Goal: Information Seeking & Learning: Learn about a topic

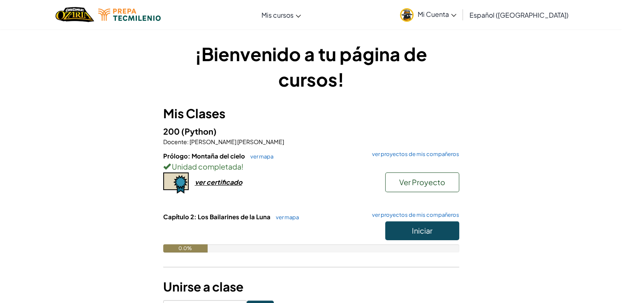
click at [337, 112] on h3 "Mis Clases" at bounding box center [311, 113] width 296 height 18
click at [406, 230] on button "Iniciar" at bounding box center [422, 230] width 74 height 19
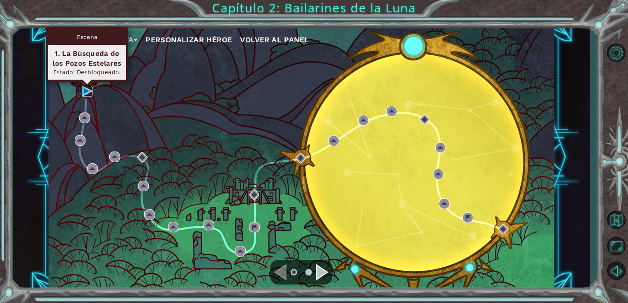
click at [85, 92] on img at bounding box center [87, 91] width 11 height 11
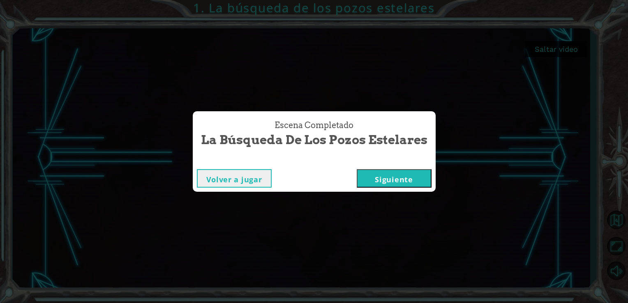
click at [369, 178] on button "Siguiente" at bounding box center [394, 178] width 75 height 18
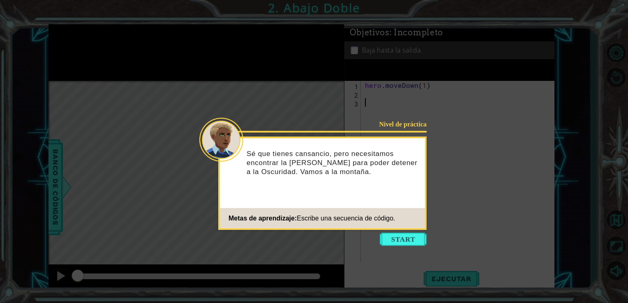
click at [392, 238] on button "Start" at bounding box center [403, 239] width 47 height 13
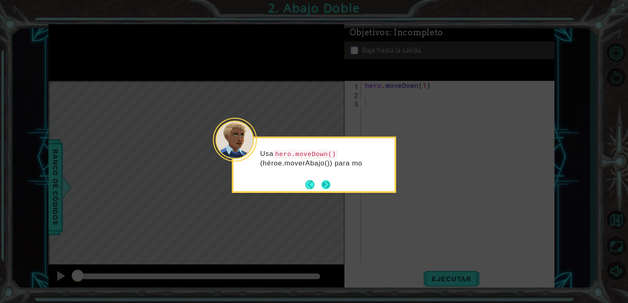
click at [325, 184] on button "Next" at bounding box center [325, 184] width 9 height 9
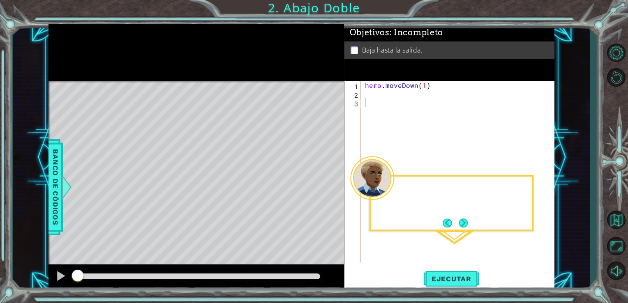
click at [324, 184] on div "Level Map" at bounding box center [238, 202] width 380 height 242
click at [324, 185] on div "Level Map" at bounding box center [238, 202] width 380 height 242
click at [467, 226] on button "Next" at bounding box center [463, 223] width 9 height 9
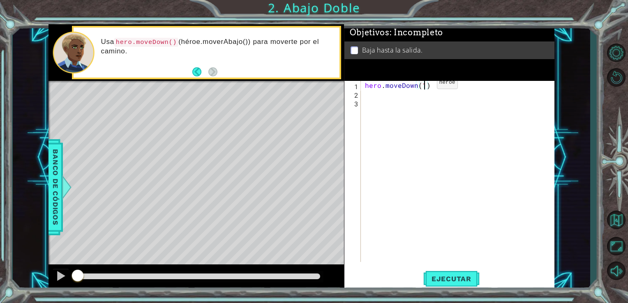
click at [422, 85] on div "hero . moveDown ( 1 )" at bounding box center [460, 180] width 194 height 198
type textarea "hero.moveDown()"
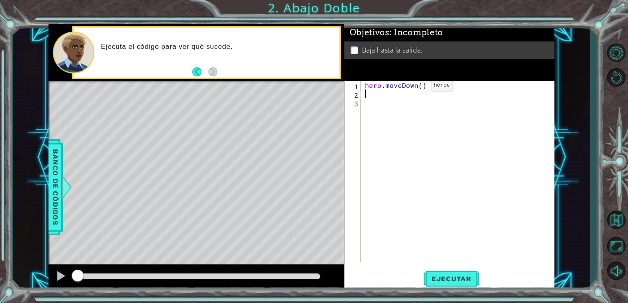
click at [420, 87] on div "hero . moveDown ( )" at bounding box center [460, 180] width 194 height 198
type textarea "hero.moveDown()"
click at [420, 87] on div "hero . moveDown ( )" at bounding box center [460, 180] width 194 height 198
type textarea "hero.moveDown()"
click at [420, 87] on div "hero . moveDown ( )" at bounding box center [460, 180] width 194 height 198
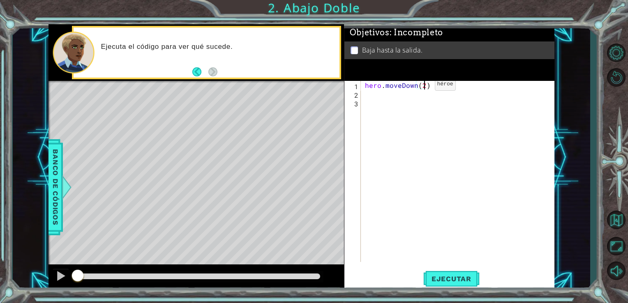
scroll to position [0, 3]
type textarea "hero.moveDown(2)"
click at [439, 274] on button "Ejecutar" at bounding box center [451, 278] width 56 height 21
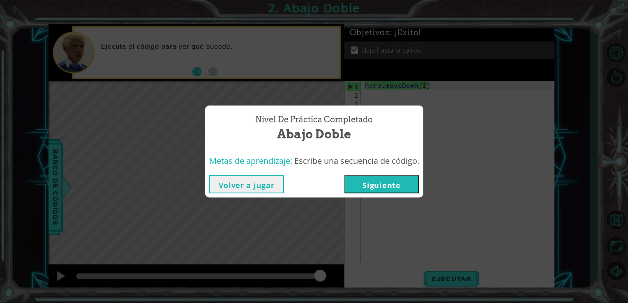
click at [383, 187] on button "Siguiente" at bounding box center [381, 184] width 75 height 18
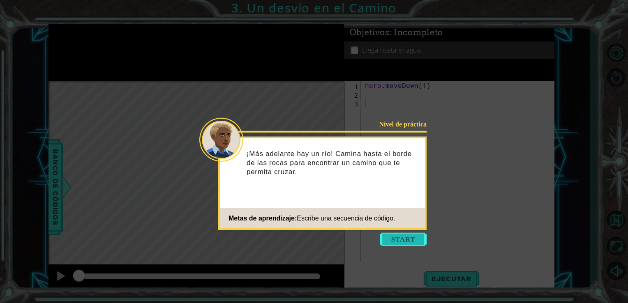
click at [401, 235] on button "Start" at bounding box center [403, 239] width 47 height 13
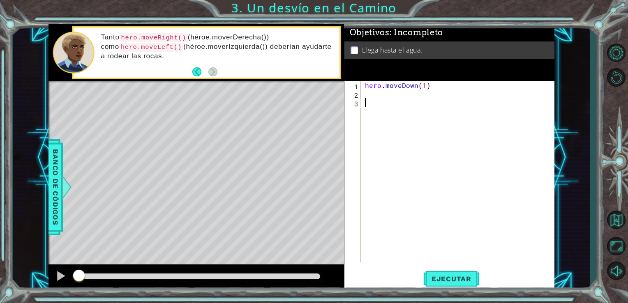
click at [381, 96] on div "hero . moveDown ( 1 )" at bounding box center [460, 180] width 194 height 198
type textarea "hero.moveRight()"
click at [391, 105] on div "hero . moveDown ( 1 ) hero . moveRight ( )" at bounding box center [460, 180] width 194 height 198
type textarea "hero.moveDown()"
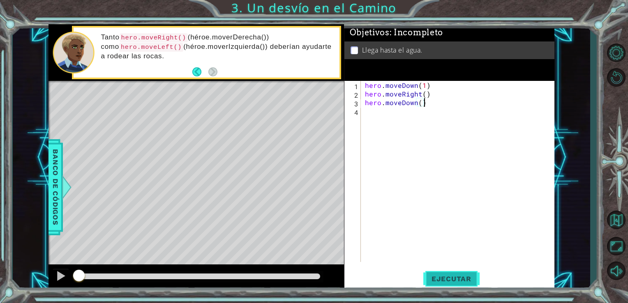
click at [463, 279] on span "Ejecutar" at bounding box center [451, 279] width 56 height 8
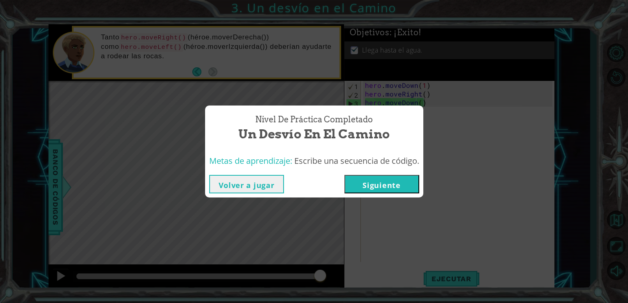
click at [365, 187] on button "Siguiente" at bounding box center [381, 184] width 75 height 18
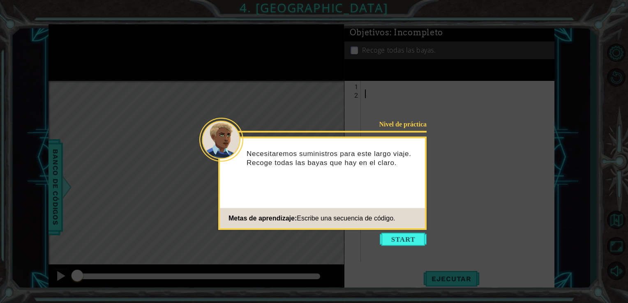
click at [392, 242] on button "Start" at bounding box center [403, 239] width 47 height 13
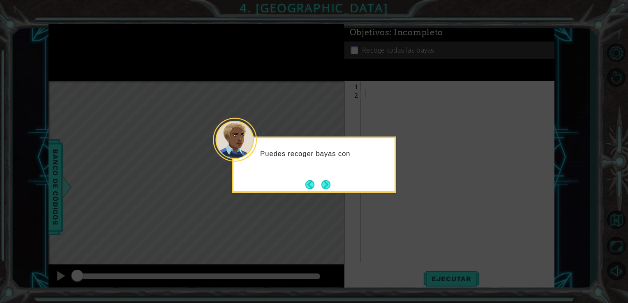
click at [322, 173] on div "Puedes recoger bayas con" at bounding box center [313, 157] width 161 height 32
click at [325, 180] on button "Next" at bounding box center [325, 184] width 9 height 9
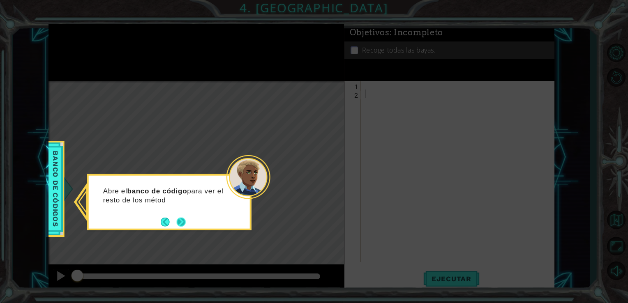
click at [182, 222] on button "Next" at bounding box center [181, 221] width 9 height 9
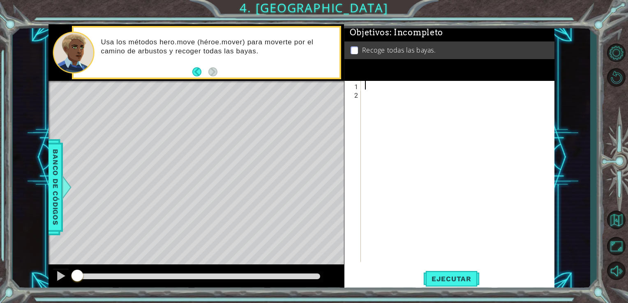
click at [370, 87] on div at bounding box center [460, 180] width 194 height 198
click at [386, 86] on div at bounding box center [460, 180] width 194 height 198
type textarea "hero.moveDown()"
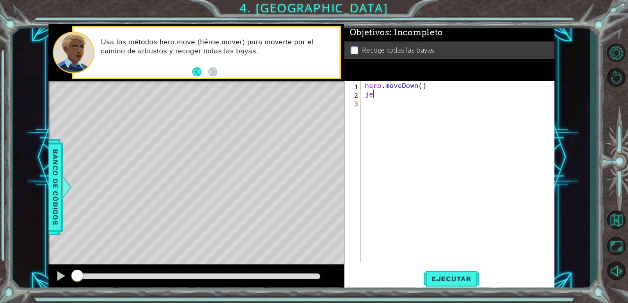
type textarea "j"
type textarea "hero.moveRight()"
drag, startPoint x: 420, startPoint y: 94, endPoint x: 401, endPoint y: 96, distance: 18.7
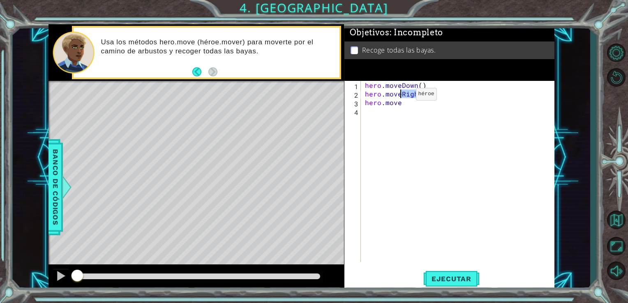
click at [401, 96] on div "hero . moveDown ( ) hero . moveRight ( ) hero . move" at bounding box center [460, 180] width 194 height 198
type textarea "hero.moveLeft()"
click at [410, 109] on div "hero . moveDown ( ) hero . moveLeft ( ) hero . move" at bounding box center [460, 180] width 194 height 198
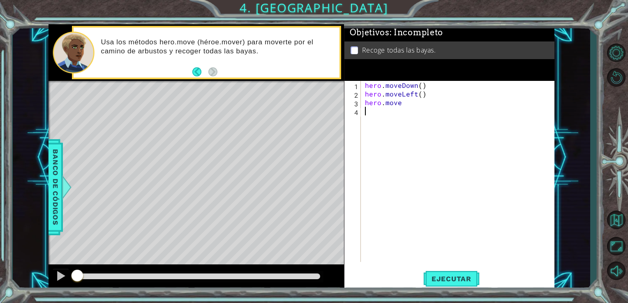
click at [410, 108] on div "hero . moveDown ( ) hero . moveLeft ( ) hero . move" at bounding box center [460, 180] width 194 height 198
click at [407, 104] on div "hero . moveDown ( ) hero . moveLeft ( ) hero . move" at bounding box center [460, 180] width 194 height 198
type textarea "hero.moveUp()"
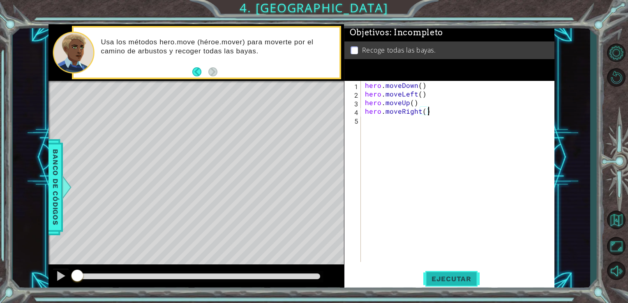
click at [444, 273] on button "Ejecutar" at bounding box center [451, 278] width 56 height 21
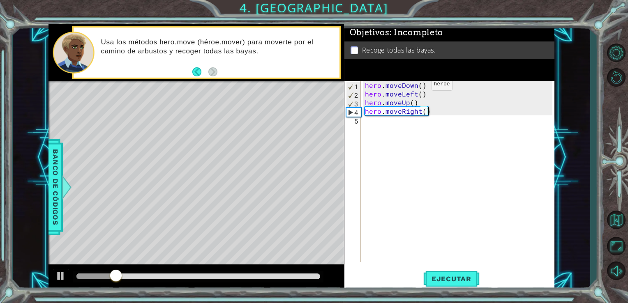
click at [418, 86] on div "hero . moveDown ( ) hero . moveLeft ( ) hero . moveUp ( ) hero . moveRight ( )" at bounding box center [460, 180] width 194 height 198
click at [420, 87] on div "hero . moveDown ( ) hero . moveLeft ( ) hero . moveUp ( ) hero . moveRight ( )" at bounding box center [460, 180] width 194 height 198
click at [421, 92] on div "hero . moveDown ( 2 ) hero . moveLeft ( ) hero . moveUp ( ) hero . moveRight ( )" at bounding box center [460, 180] width 194 height 198
click at [411, 104] on div "hero . moveDown ( 2 ) hero . moveLeft ( 2 ) hero . moveUp ( ) hero . moveRight …" at bounding box center [460, 180] width 194 height 198
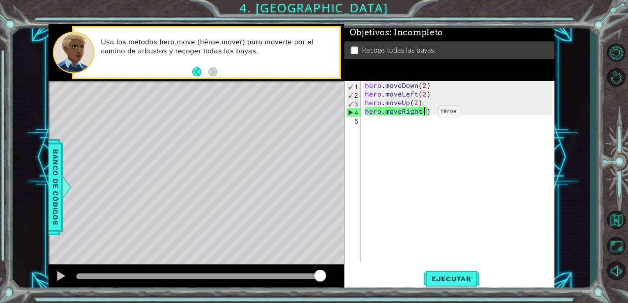
click at [424, 113] on div "hero . moveDown ( 2 ) hero . moveLeft ( 2 ) hero . moveUp ( 2 ) hero . moveRigh…" at bounding box center [460, 180] width 194 height 198
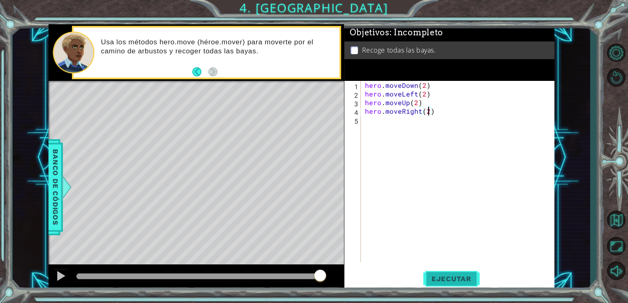
type textarea "hero.moveRight(2)"
click at [461, 277] on span "Ejecutar" at bounding box center [451, 279] width 56 height 8
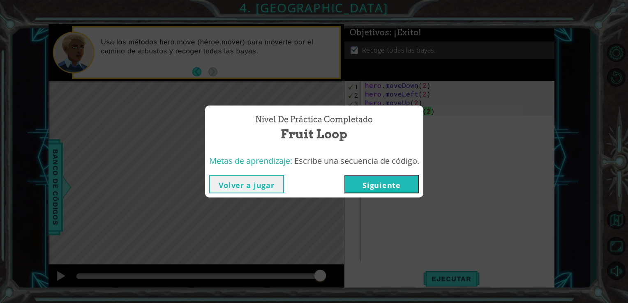
click at [373, 187] on button "Siguiente" at bounding box center [381, 184] width 75 height 18
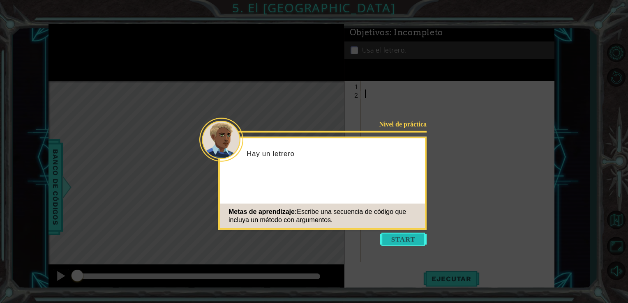
click at [398, 242] on button "Start" at bounding box center [403, 239] width 47 height 13
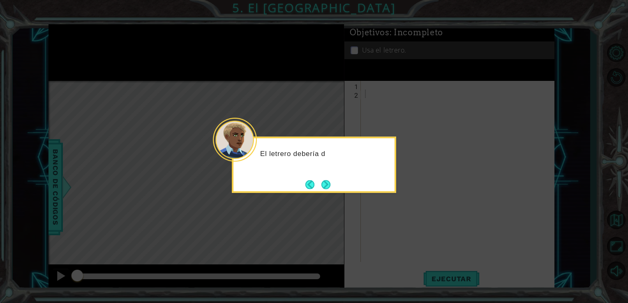
click at [321, 187] on button "Next" at bounding box center [325, 184] width 9 height 9
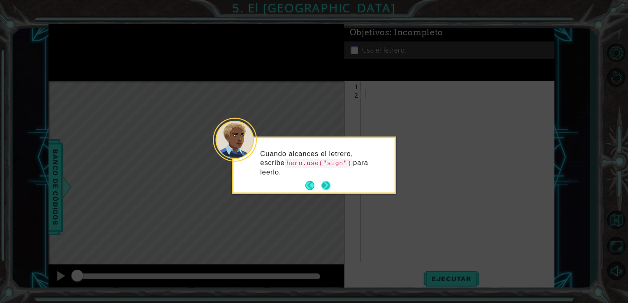
click at [323, 188] on button "Next" at bounding box center [325, 185] width 9 height 9
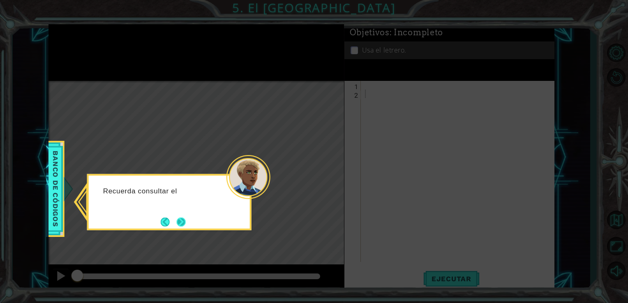
click at [177, 224] on button "Next" at bounding box center [181, 221] width 9 height 9
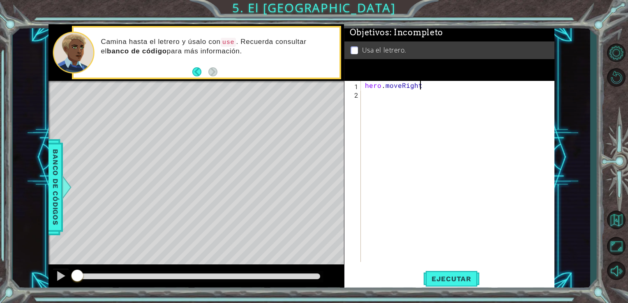
scroll to position [0, 3]
type textarea "hero.moveRight()"
type textarea "hero.moveUp()"
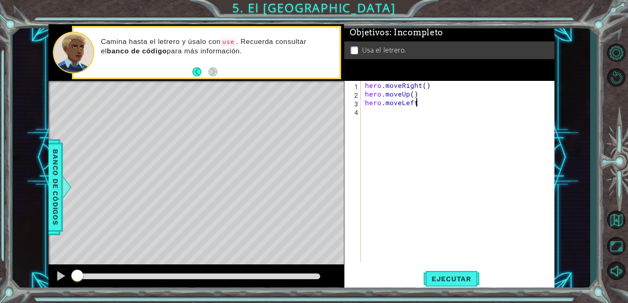
type textarea "hero.moveLeft()"
type textarea "hero.moveUp()"
type textarea "hero.moveRight()"
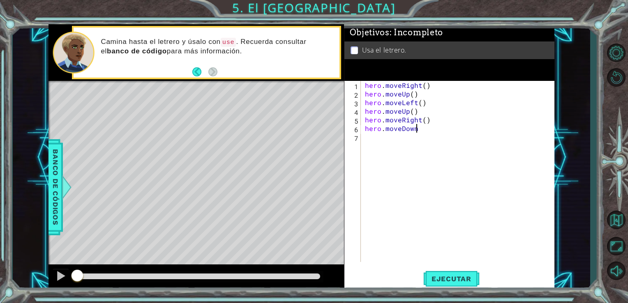
scroll to position [0, 2]
type textarea "hero.moveDown()"
click at [422, 122] on div "hero . moveRight ( ) hero . moveUp ( ) hero . moveLeft ( ) hero . moveUp ( ) he…" at bounding box center [460, 180] width 194 height 198
type textarea "hero.moveRight(2)"
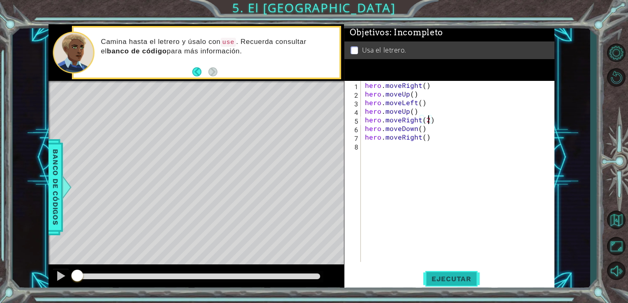
click at [441, 277] on span "Ejecutar" at bounding box center [451, 279] width 56 height 8
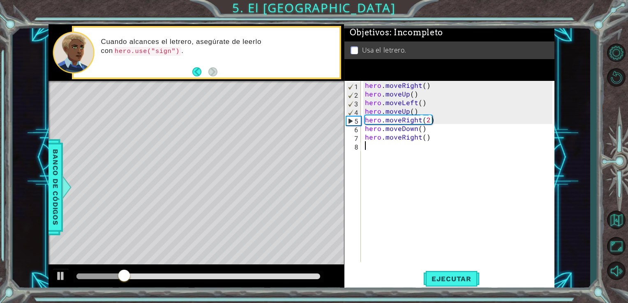
click at [433, 152] on div "hero . moveRight ( ) hero . moveUp ( ) hero . moveLeft ( ) hero . moveUp ( ) he…" at bounding box center [460, 180] width 194 height 198
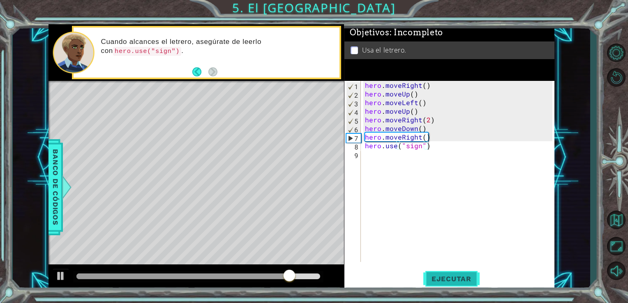
click at [458, 281] on span "Ejecutar" at bounding box center [451, 279] width 56 height 8
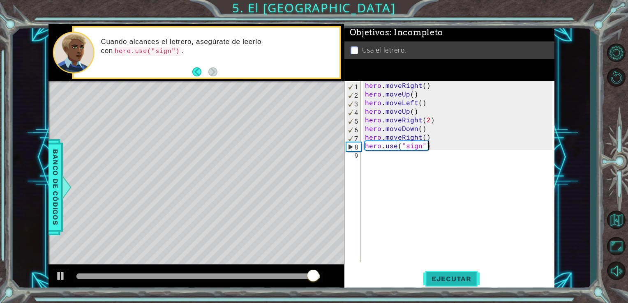
click at [457, 282] on span "Ejecutar" at bounding box center [451, 279] width 56 height 8
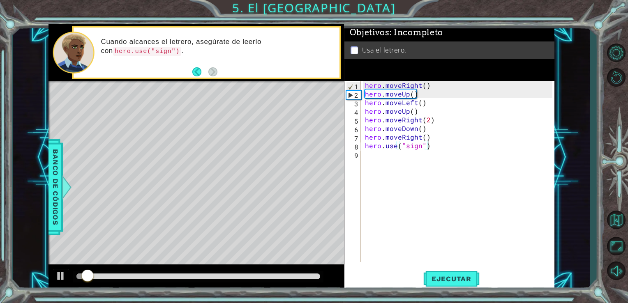
drag, startPoint x: 157, startPoint y: 271, endPoint x: 166, endPoint y: 272, distance: 8.8
click at [166, 272] on div at bounding box center [196, 278] width 296 height 26
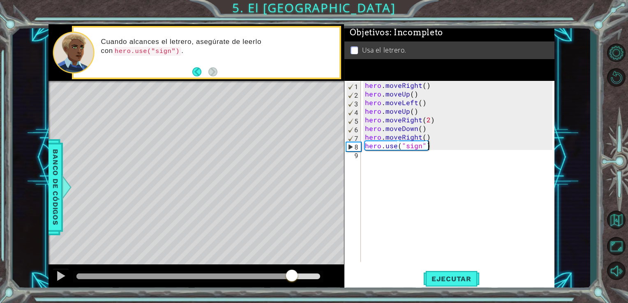
drag, startPoint x: 166, startPoint y: 276, endPoint x: 299, endPoint y: 267, distance: 133.0
click at [297, 267] on div at bounding box center [196, 278] width 296 height 26
click at [438, 139] on div "hero . moveRight ( ) hero . moveUp ( ) hero . moveLeft ( ) hero . moveUp ( ) he…" at bounding box center [460, 180] width 194 height 198
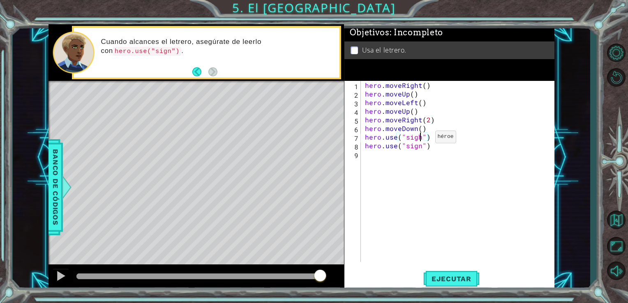
click at [420, 139] on div "hero . moveRight ( ) hero . moveUp ( ) hero . moveLeft ( ) hero . moveUp ( ) he…" at bounding box center [460, 180] width 194 height 198
drag, startPoint x: 431, startPoint y: 150, endPoint x: 385, endPoint y: 147, distance: 45.3
click at [385, 147] on div "hero . moveRight ( ) hero . moveUp ( ) hero . moveLeft ( ) hero . moveUp ( ) he…" at bounding box center [460, 180] width 194 height 198
type textarea "hero.moveRight()"
click at [458, 279] on span "Ejecutar" at bounding box center [451, 279] width 56 height 8
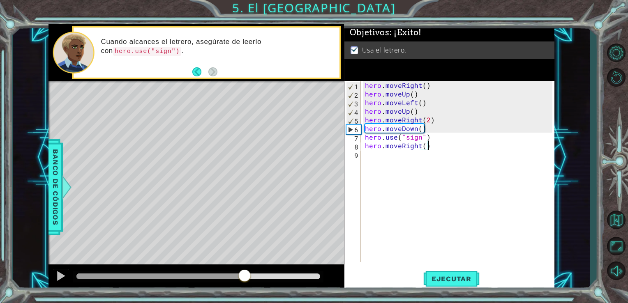
drag, startPoint x: 212, startPoint y: 279, endPoint x: 249, endPoint y: 279, distance: 36.6
click at [249, 279] on div at bounding box center [198, 277] width 244 height 6
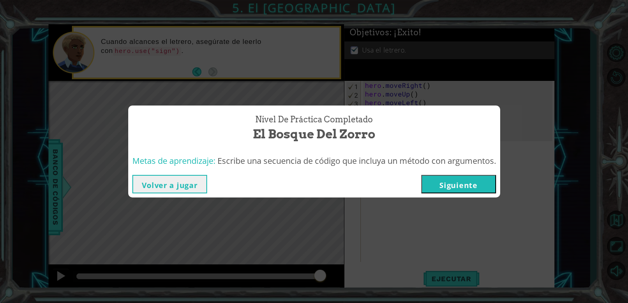
click at [454, 178] on button "Siguiente" at bounding box center [458, 184] width 75 height 18
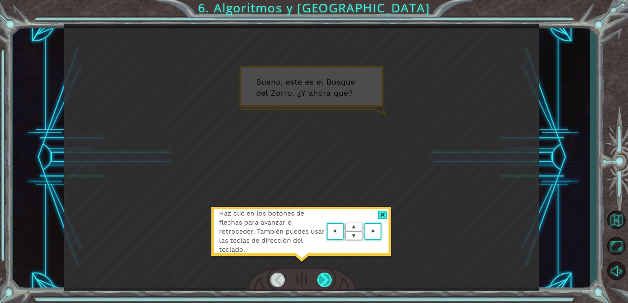
click at [329, 277] on div at bounding box center [324, 280] width 15 height 14
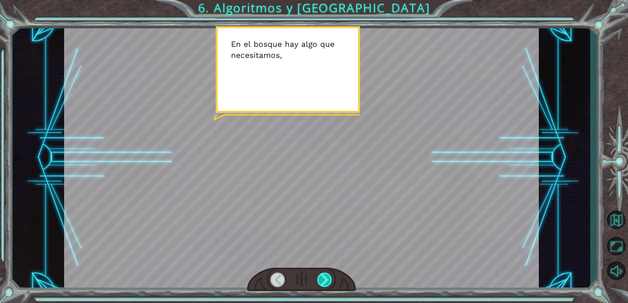
click at [329, 277] on div at bounding box center [324, 280] width 15 height 14
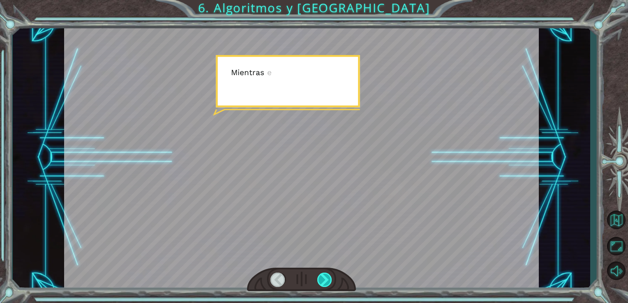
click at [329, 277] on div at bounding box center [324, 280] width 15 height 14
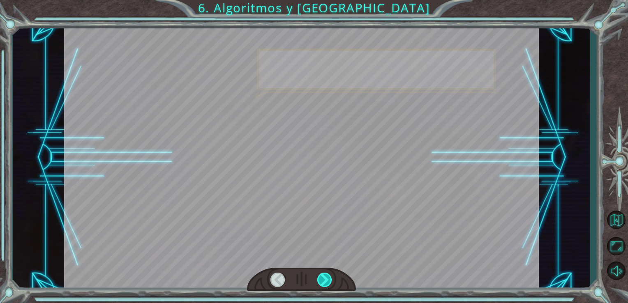
click at [329, 277] on div at bounding box center [324, 280] width 15 height 14
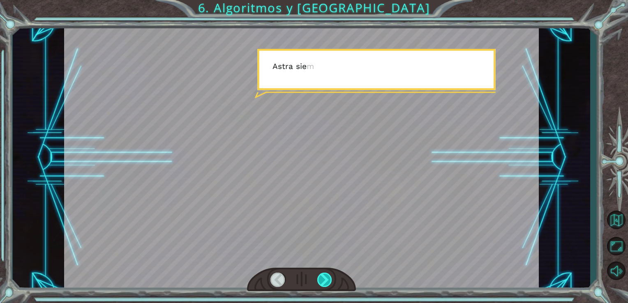
click at [329, 277] on div at bounding box center [324, 280] width 15 height 14
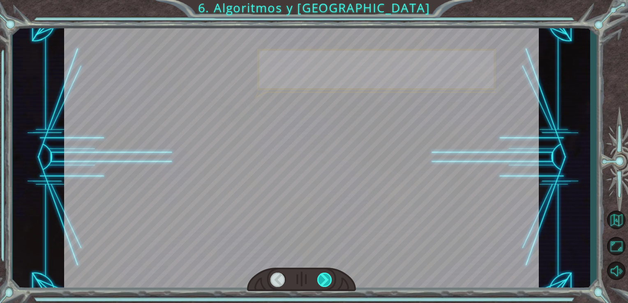
click at [329, 277] on div at bounding box center [324, 280] width 15 height 14
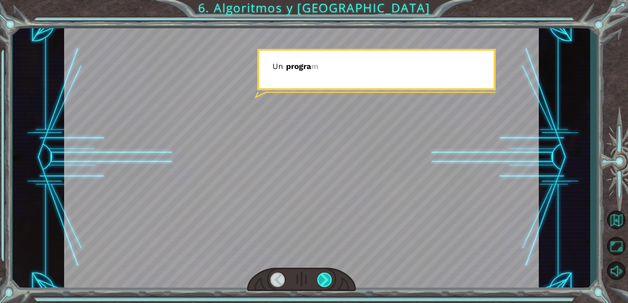
click at [329, 277] on div at bounding box center [324, 280] width 15 height 14
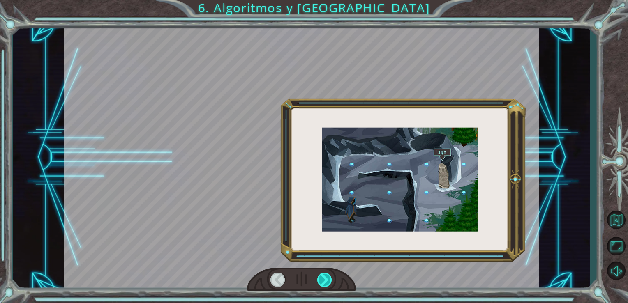
click at [329, 277] on div at bounding box center [324, 280] width 15 height 14
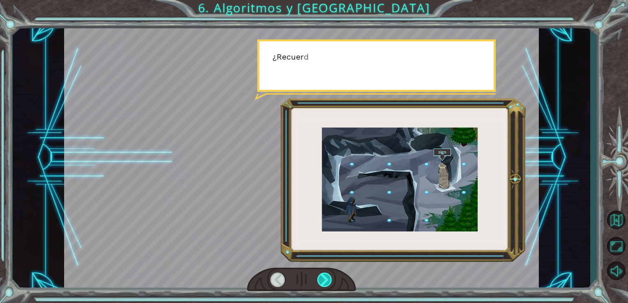
click at [329, 277] on div at bounding box center [324, 280] width 15 height 14
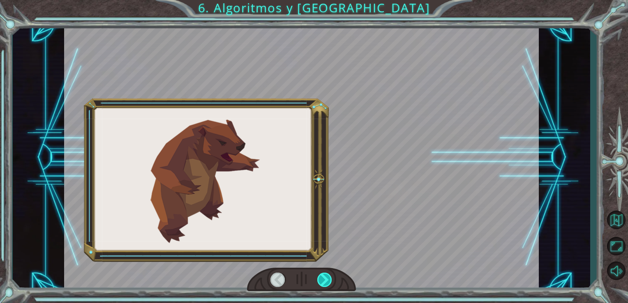
click at [329, 277] on div at bounding box center [324, 280] width 15 height 14
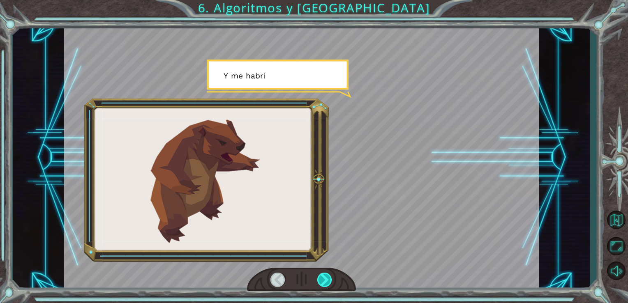
click at [329, 277] on div at bounding box center [324, 280] width 15 height 14
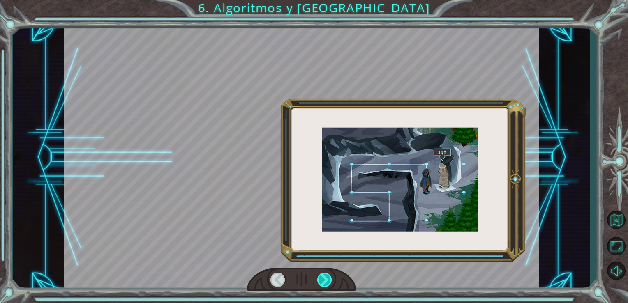
click at [329, 277] on div at bounding box center [324, 280] width 15 height 14
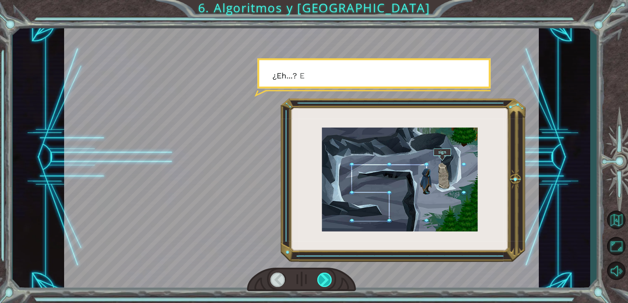
click at [329, 277] on div at bounding box center [324, 280] width 15 height 14
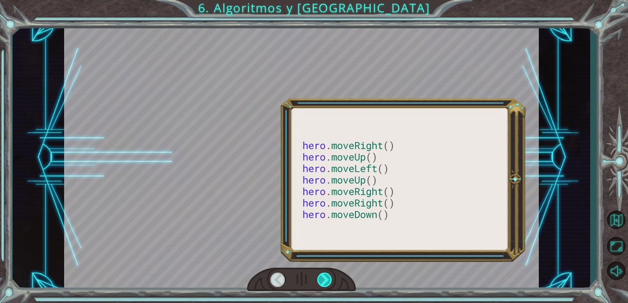
click at [329, 277] on div at bounding box center [324, 280] width 15 height 14
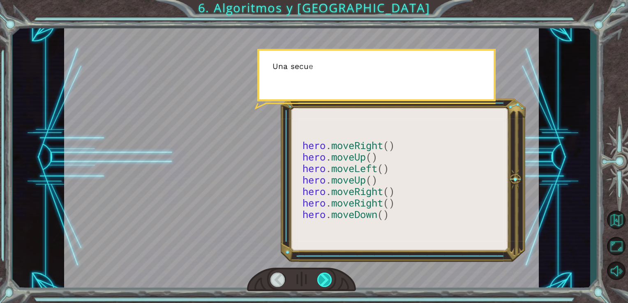
click at [329, 277] on div at bounding box center [324, 280] width 15 height 14
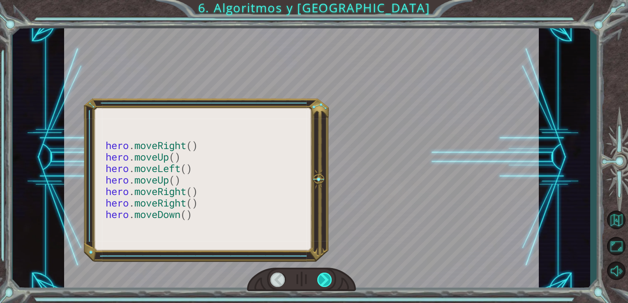
click at [329, 277] on div at bounding box center [324, 280] width 15 height 14
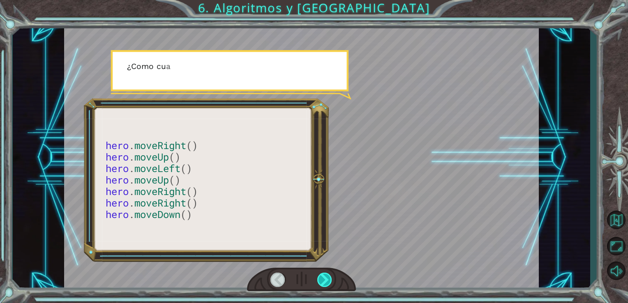
click at [329, 277] on div at bounding box center [324, 280] width 15 height 14
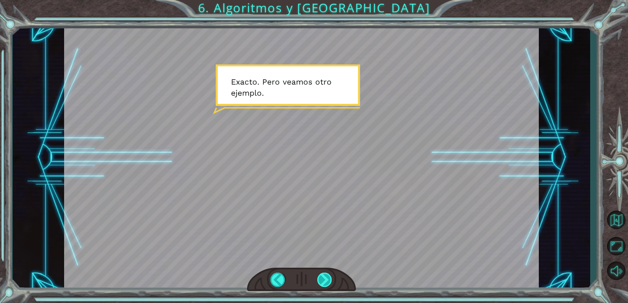
click at [329, 277] on div at bounding box center [324, 280] width 15 height 14
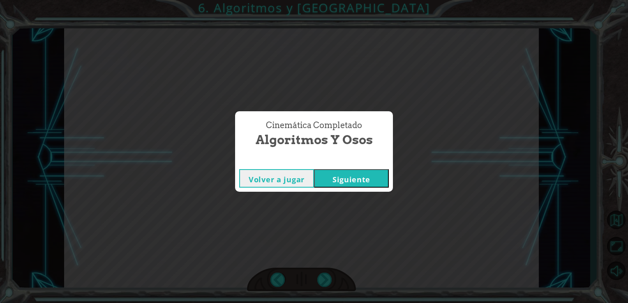
click at [360, 178] on button "Siguiente" at bounding box center [351, 178] width 75 height 18
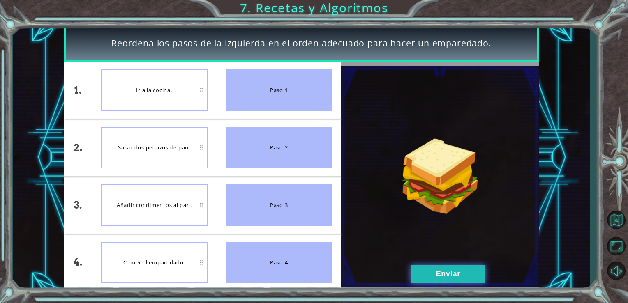
click at [424, 278] on button "Enviar" at bounding box center [448, 274] width 75 height 18
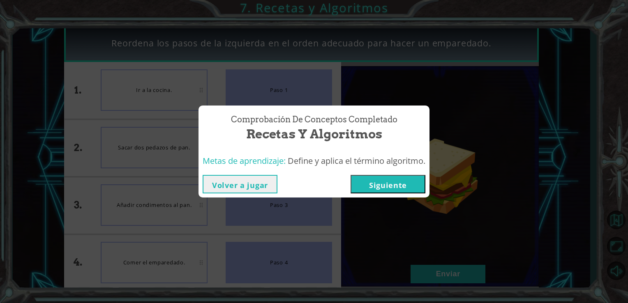
click at [377, 178] on button "Siguiente" at bounding box center [388, 184] width 75 height 18
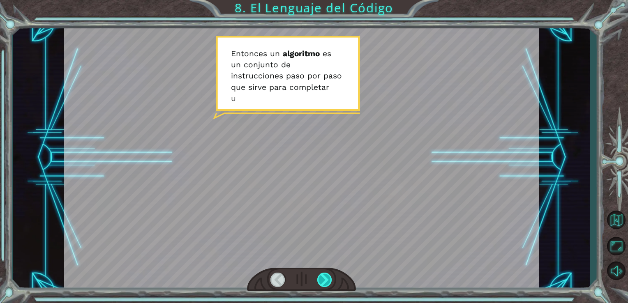
click at [328, 281] on div at bounding box center [324, 280] width 15 height 14
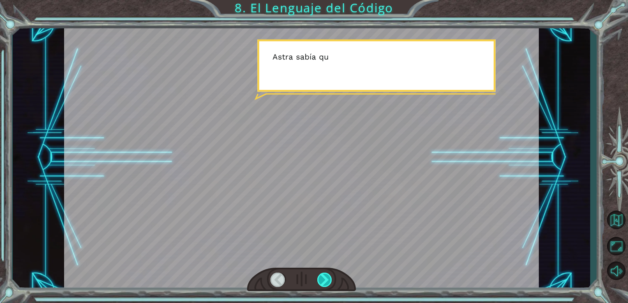
click at [328, 281] on div at bounding box center [324, 280] width 15 height 14
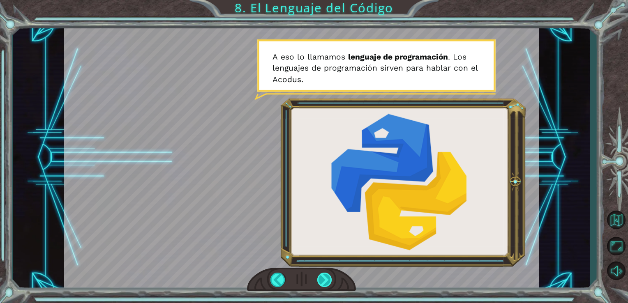
click at [328, 280] on div at bounding box center [324, 280] width 15 height 14
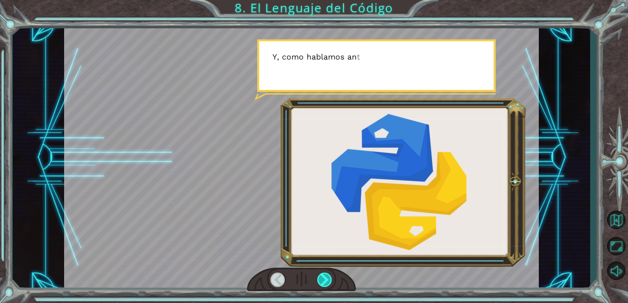
click at [327, 279] on div at bounding box center [324, 280] width 15 height 14
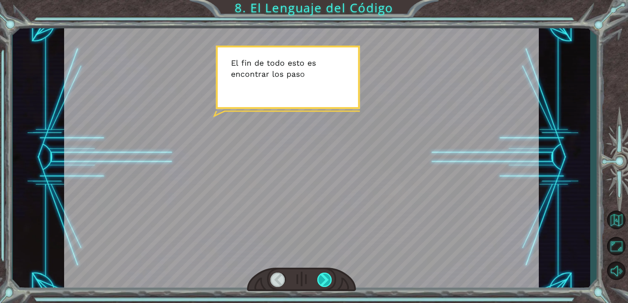
click at [327, 279] on div at bounding box center [324, 280] width 15 height 14
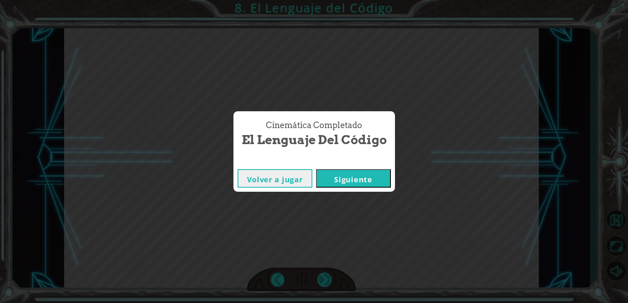
click at [327, 279] on div "Cinemática Completado El Lenguaje del Código Volver a jugar [GEOGRAPHIC_DATA]" at bounding box center [314, 151] width 628 height 303
click at [357, 179] on button "Siguiente" at bounding box center [353, 178] width 75 height 18
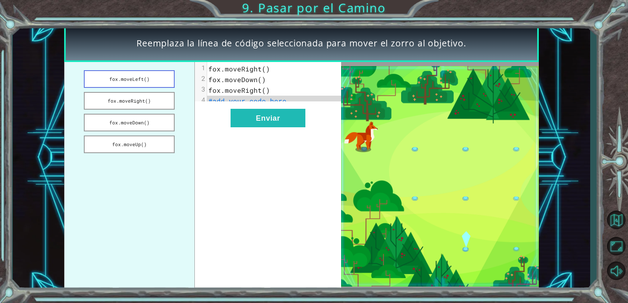
drag, startPoint x: 141, startPoint y: 95, endPoint x: 136, endPoint y: 72, distance: 23.0
click at [136, 72] on ul "fox.moveLeft() fox.moveRight() fox.moveDown() fox.moveUp()" at bounding box center [129, 176] width 131 height 229
click at [145, 103] on button "fox.moveRight()" at bounding box center [129, 101] width 91 height 18
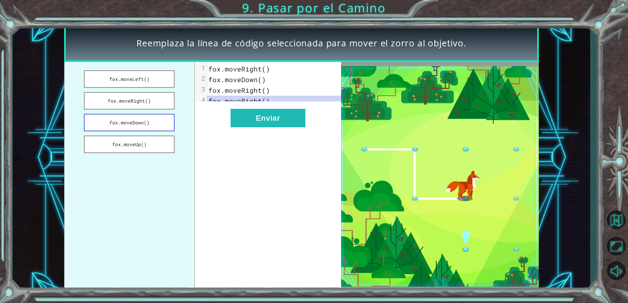
click at [147, 127] on button "fox.moveDown()" at bounding box center [129, 123] width 91 height 18
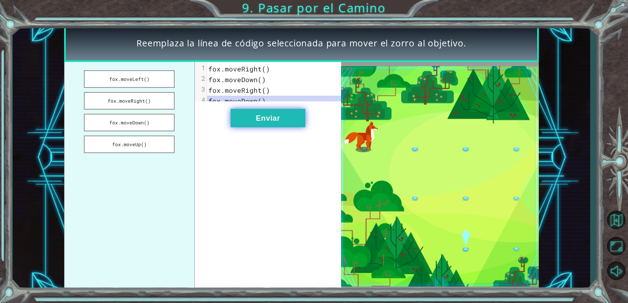
click at [261, 122] on button "Enviar" at bounding box center [268, 118] width 75 height 18
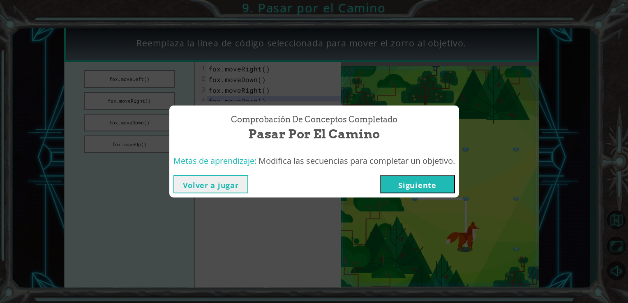
click at [410, 186] on button "Siguiente" at bounding box center [417, 184] width 75 height 18
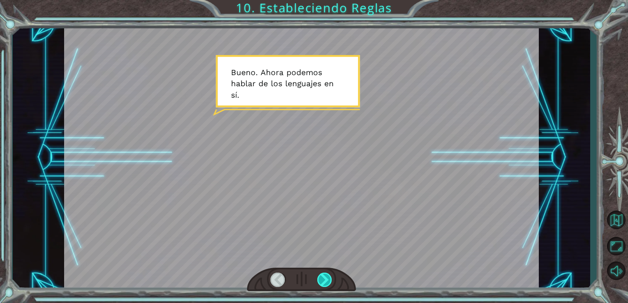
click at [324, 276] on div at bounding box center [324, 280] width 15 height 14
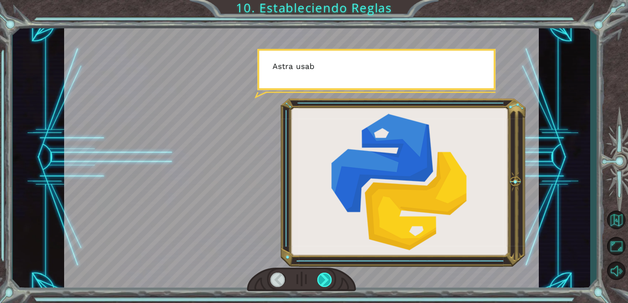
click at [324, 276] on div at bounding box center [324, 280] width 15 height 14
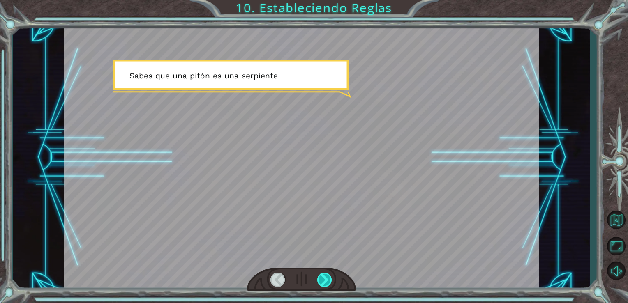
click at [324, 276] on div at bounding box center [324, 280] width 15 height 14
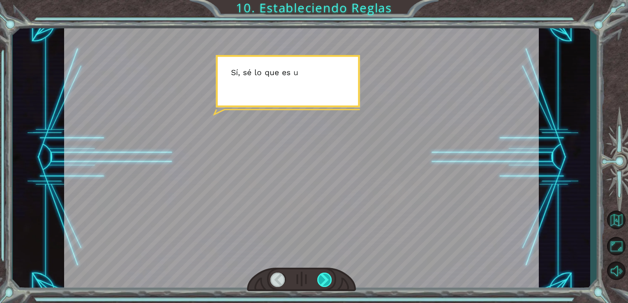
click at [324, 276] on div at bounding box center [324, 280] width 15 height 14
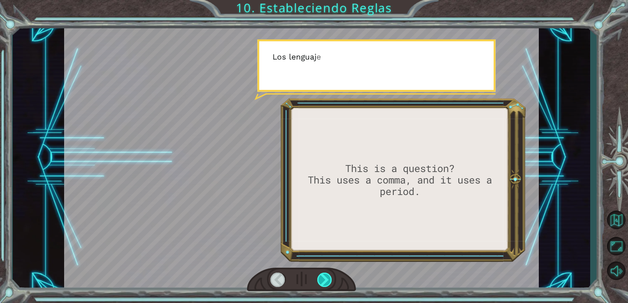
click at [324, 276] on div at bounding box center [324, 280] width 15 height 14
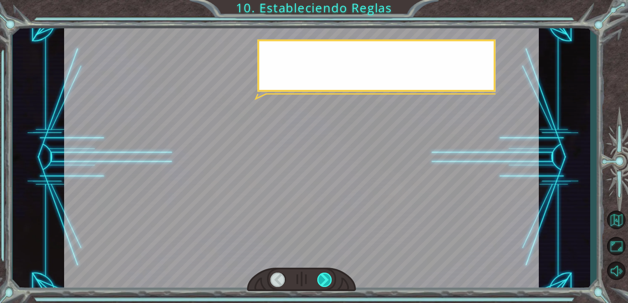
click at [324, 276] on div at bounding box center [324, 280] width 15 height 14
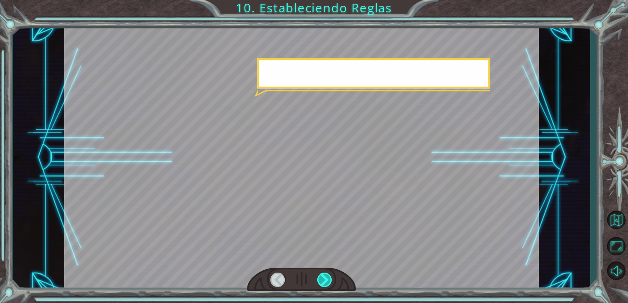
click at [324, 277] on div at bounding box center [324, 280] width 15 height 14
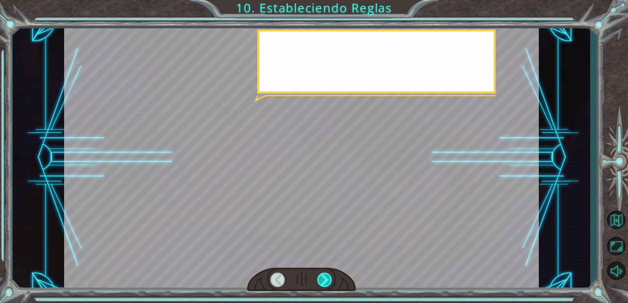
click at [325, 277] on div at bounding box center [324, 280] width 15 height 14
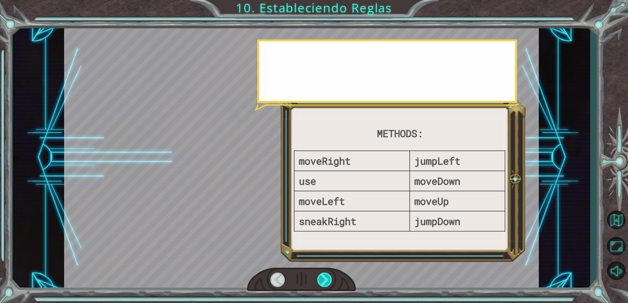
click at [325, 277] on div at bounding box center [324, 280] width 15 height 14
click at [325, 278] on div at bounding box center [324, 280] width 15 height 14
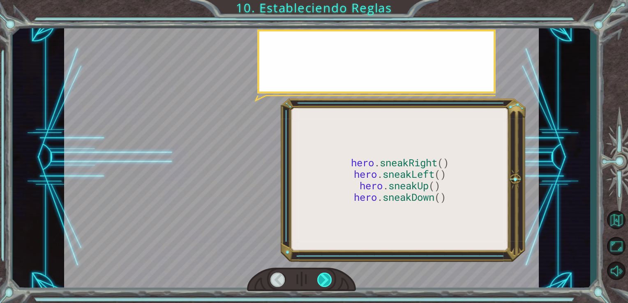
click at [324, 279] on div at bounding box center [324, 280] width 15 height 14
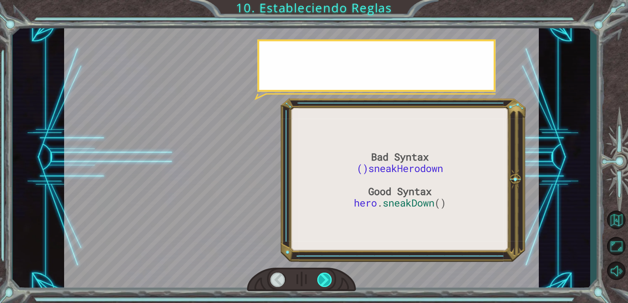
click at [323, 278] on div at bounding box center [324, 280] width 15 height 14
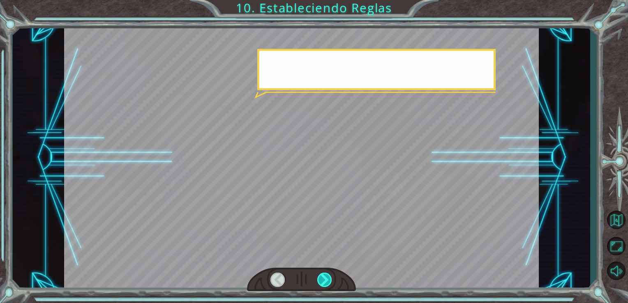
click at [323, 278] on div at bounding box center [324, 280] width 15 height 14
click at [323, 277] on div at bounding box center [324, 280] width 15 height 14
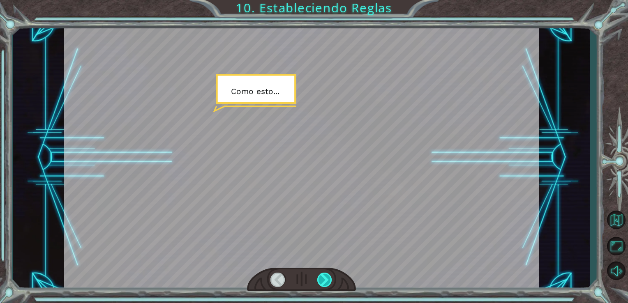
click at [324, 277] on div at bounding box center [324, 280] width 15 height 14
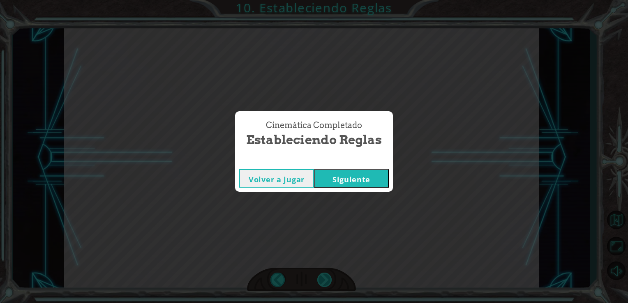
click at [324, 0] on div "Bad Syntax ()sneakHerodown Good Syntax hero . sneakDown () B u e n o . A h o r …" at bounding box center [314, 0] width 628 height 0
click at [360, 183] on button "Siguiente" at bounding box center [351, 178] width 75 height 18
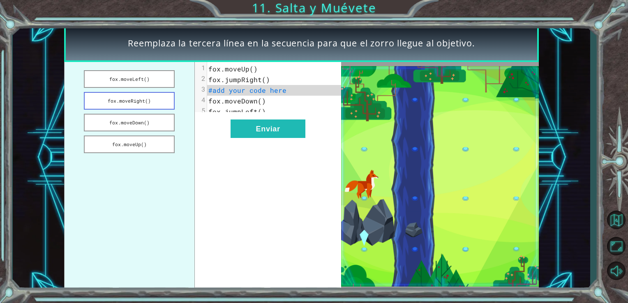
click at [151, 100] on button "fox.moveRight()" at bounding box center [129, 101] width 91 height 18
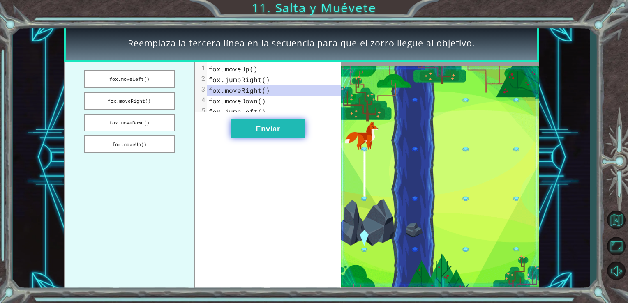
click at [266, 127] on button "Enviar" at bounding box center [268, 129] width 75 height 18
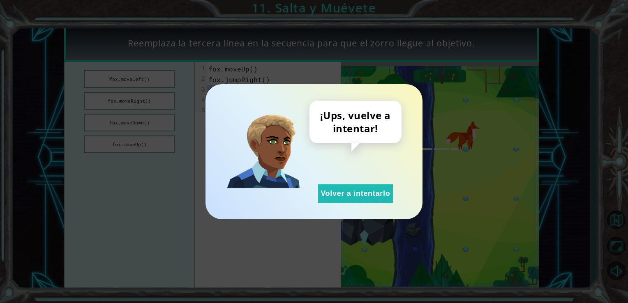
click at [332, 203] on div "¡Ups, vuelve a intentar! Volver a intentarlo" at bounding box center [313, 151] width 217 height 135
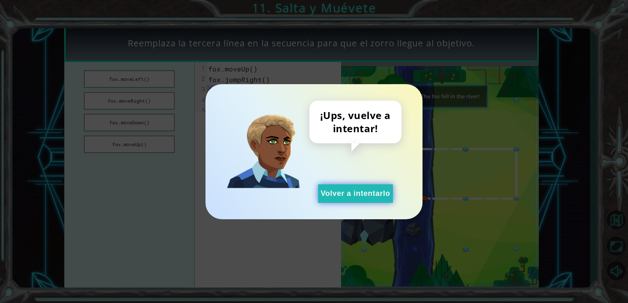
click at [331, 197] on button "Volver a intentarlo" at bounding box center [355, 194] width 75 height 18
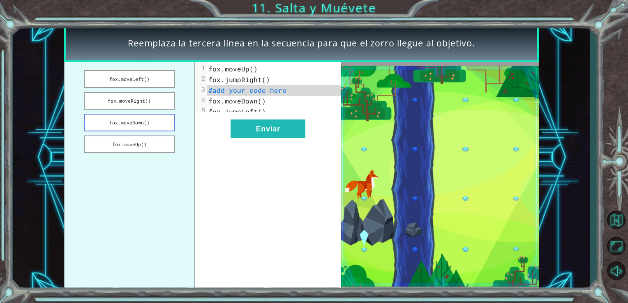
click at [149, 127] on button "fox.moveDown()" at bounding box center [129, 123] width 91 height 18
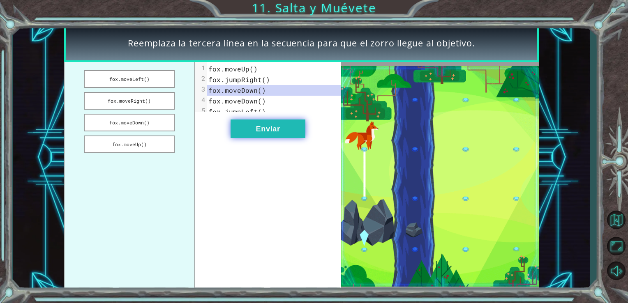
click at [258, 138] on button "Enviar" at bounding box center [268, 129] width 75 height 18
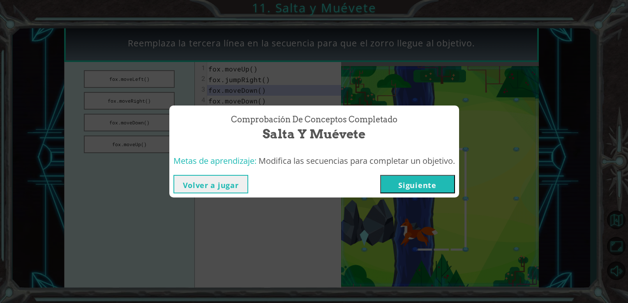
click at [397, 183] on button "Siguiente" at bounding box center [417, 184] width 75 height 18
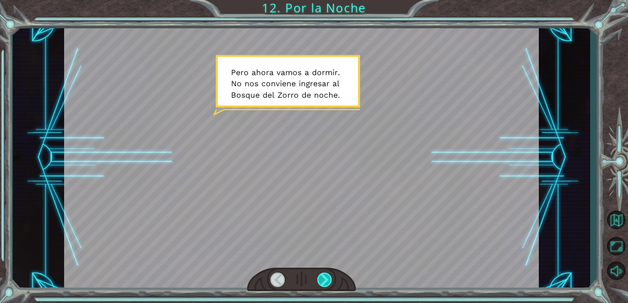
click at [324, 285] on div at bounding box center [324, 280] width 15 height 14
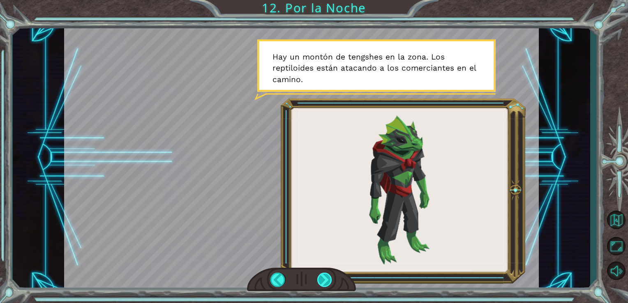
click at [326, 281] on div at bounding box center [324, 280] width 15 height 14
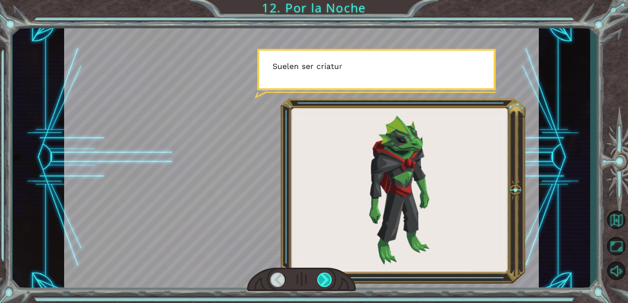
click at [326, 281] on div at bounding box center [324, 280] width 15 height 14
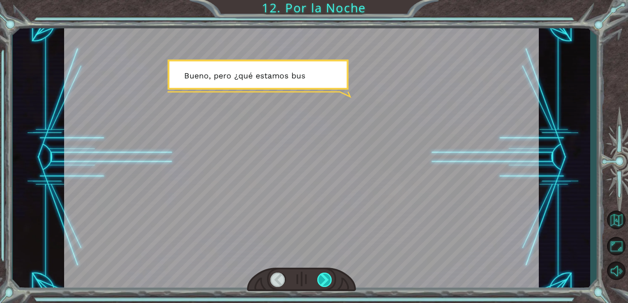
click at [326, 281] on div at bounding box center [324, 280] width 15 height 14
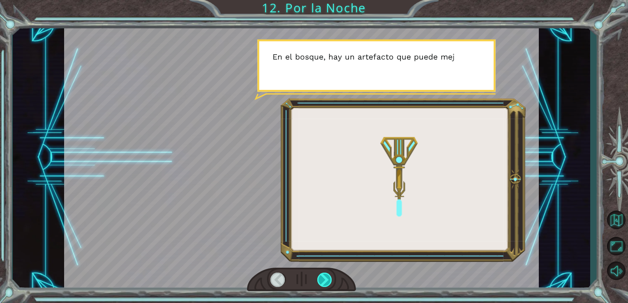
click at [326, 281] on div at bounding box center [324, 280] width 15 height 14
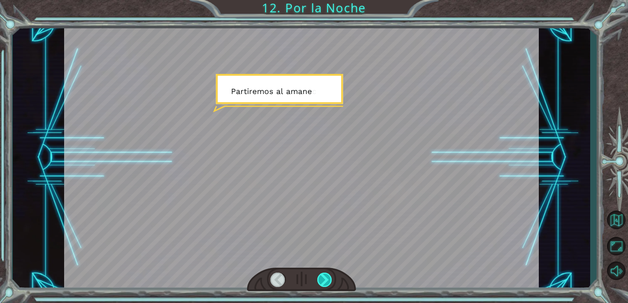
click at [326, 281] on div at bounding box center [324, 280] width 15 height 14
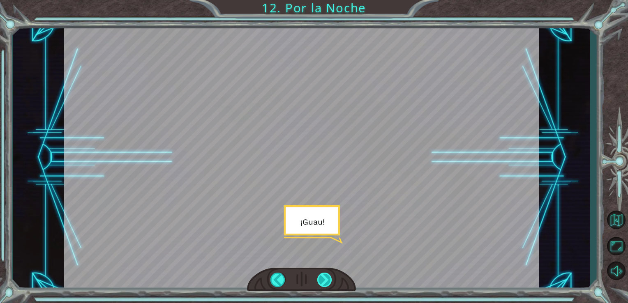
click at [326, 281] on div at bounding box center [324, 280] width 15 height 14
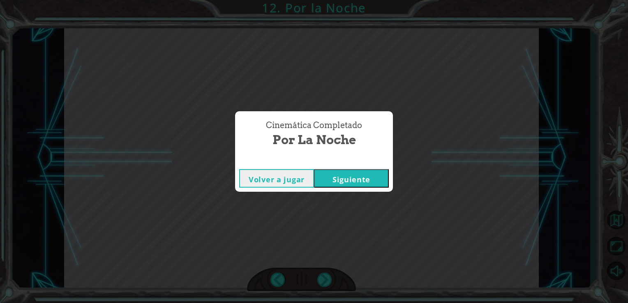
click at [344, 185] on button "Siguiente" at bounding box center [351, 178] width 75 height 18
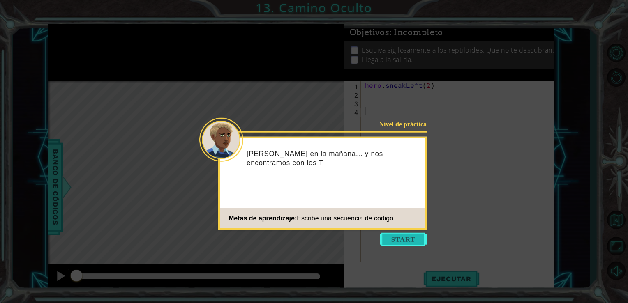
click at [392, 246] on button "Start" at bounding box center [403, 239] width 47 height 13
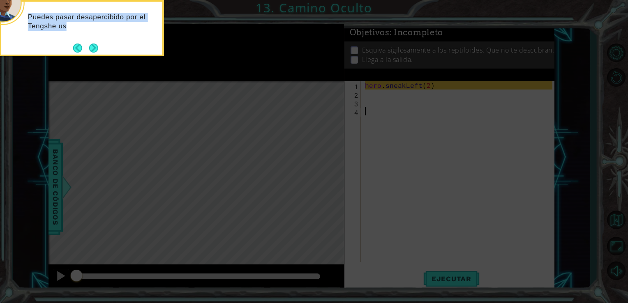
click at [92, 53] on div "Puedes pasar desapercibido por el Tengshe us" at bounding box center [82, 28] width 164 height 56
click at [92, 52] on button "Next" at bounding box center [93, 48] width 9 height 9
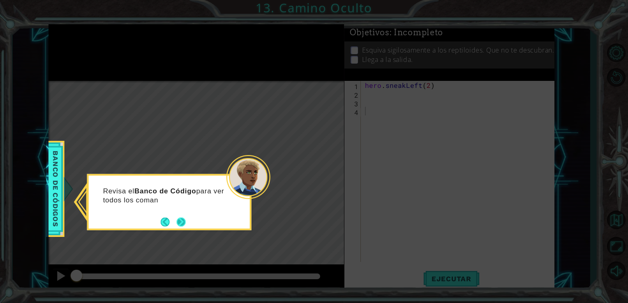
click at [186, 220] on button "Next" at bounding box center [181, 221] width 9 height 9
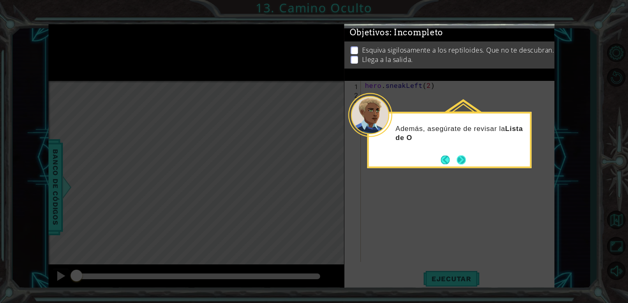
click at [464, 159] on button "Next" at bounding box center [461, 159] width 9 height 9
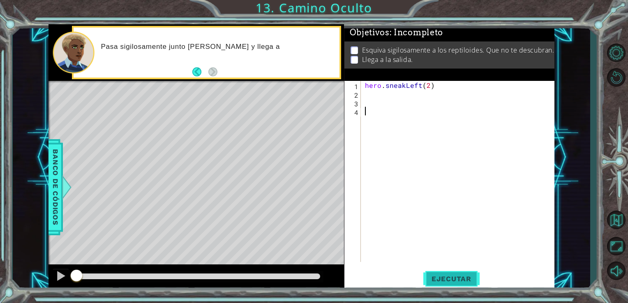
click at [439, 279] on span "Ejecutar" at bounding box center [451, 279] width 56 height 8
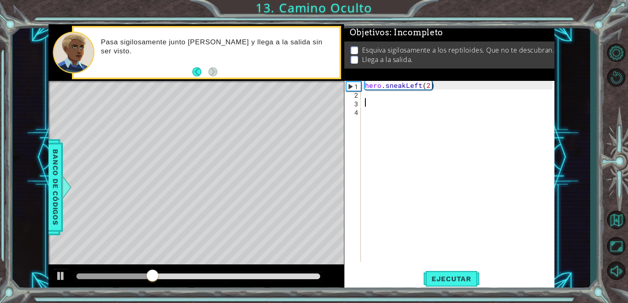
click at [391, 99] on div "hero . sneakLeft ( 2 )" at bounding box center [460, 180] width 194 height 198
click at [391, 96] on div "hero . sneakLeft ( 2 )" at bounding box center [460, 180] width 194 height 198
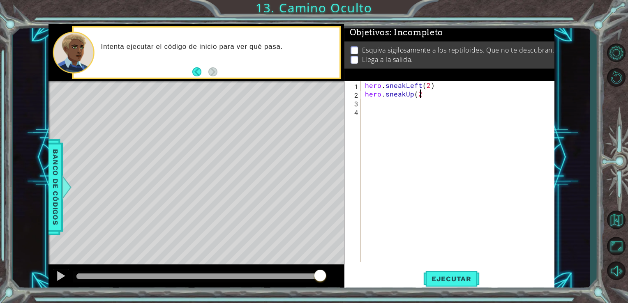
scroll to position [0, 3]
type textarea "hero.sneakUp(2)"
click at [452, 275] on span "Ejecutar" at bounding box center [451, 279] width 56 height 8
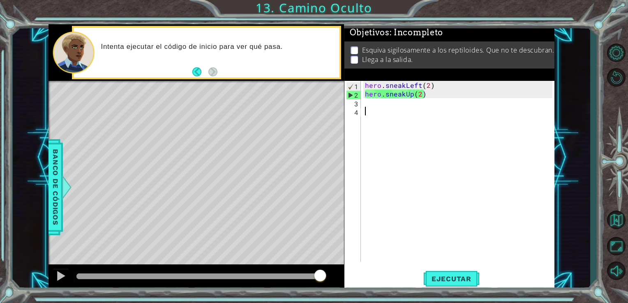
click at [413, 111] on div "hero . sneakLeft ( 2 ) hero . sneakUp ( 2 )" at bounding box center [460, 180] width 194 height 198
type textarea "j"
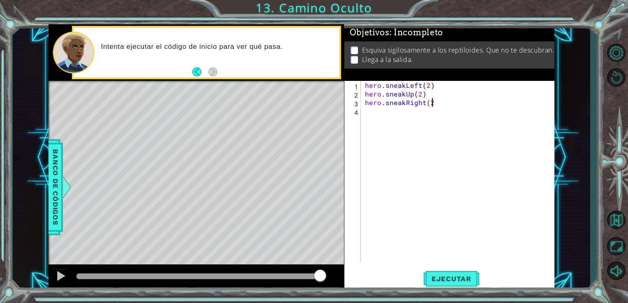
scroll to position [0, 4]
type textarea "hero.sneakRight(2)"
click at [445, 282] on span "Ejecutar" at bounding box center [451, 279] width 56 height 8
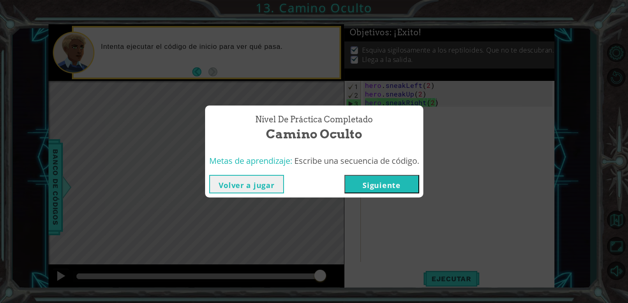
click at [388, 191] on button "Siguiente" at bounding box center [381, 184] width 75 height 18
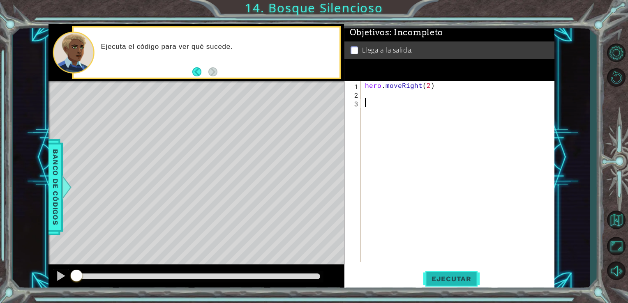
click at [446, 278] on span "Ejecutar" at bounding box center [451, 279] width 56 height 8
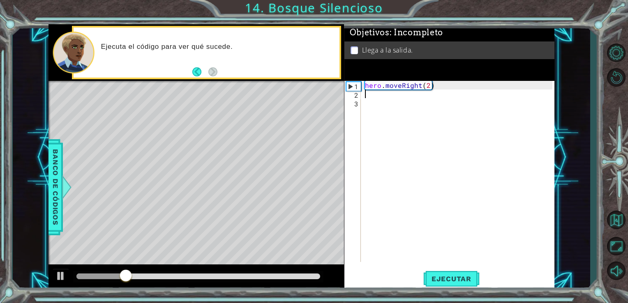
click at [364, 97] on div "hero . moveRight ( 2 )" at bounding box center [460, 180] width 194 height 198
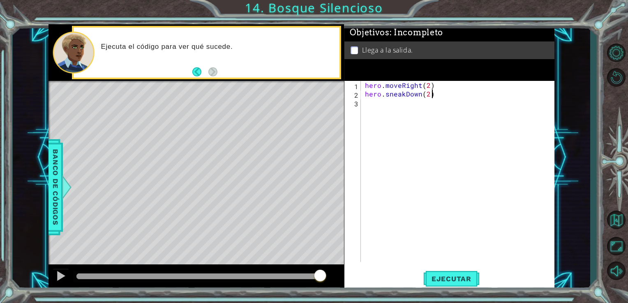
scroll to position [0, 3]
click at [419, 93] on div "hero . moveRight ( 2 ) hero . sneakDown ( 2 )" at bounding box center [460, 180] width 194 height 198
click at [431, 95] on div "hero . moveRight ( 2 ) hero . sneakDown ( 2 )" at bounding box center [460, 180] width 194 height 198
click at [426, 94] on div "hero . moveRight ( 2 ) hero . sneakDown ( 2 )" at bounding box center [460, 180] width 194 height 198
click at [428, 95] on div "hero . moveRight ( 2 ) hero . sneakDown ( 2 )" at bounding box center [460, 180] width 194 height 198
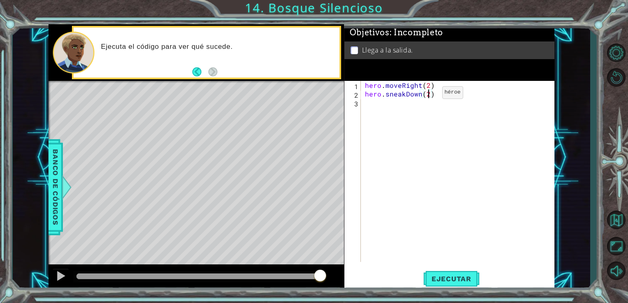
type textarea "hero.sneakDown()"
click at [427, 103] on div "hero . moveRight ( 2 ) hero . sneakDown ( )" at bounding box center [460, 180] width 194 height 198
type textarea "hero.sneakRight(2)"
type textarea "hero.sneakUp()"
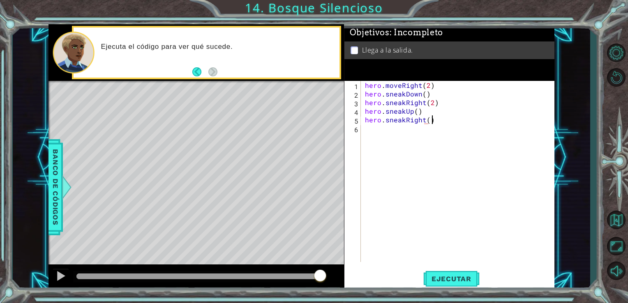
scroll to position [0, 3]
click at [443, 277] on span "Ejecutar" at bounding box center [451, 279] width 56 height 8
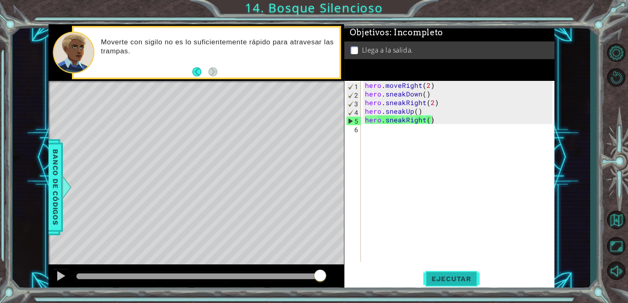
click at [453, 275] on span "Ejecutar" at bounding box center [451, 279] width 56 height 8
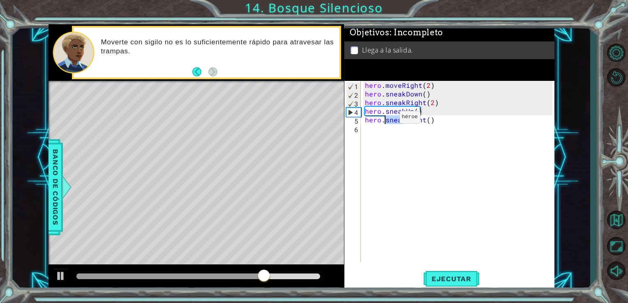
drag, startPoint x: 403, startPoint y: 120, endPoint x: 386, endPoint y: 120, distance: 16.9
click at [386, 120] on div "hero . moveRight ( 2 ) hero . sneakDown ( ) hero . sneakRight ( 2 ) hero . snea…" at bounding box center [460, 180] width 194 height 198
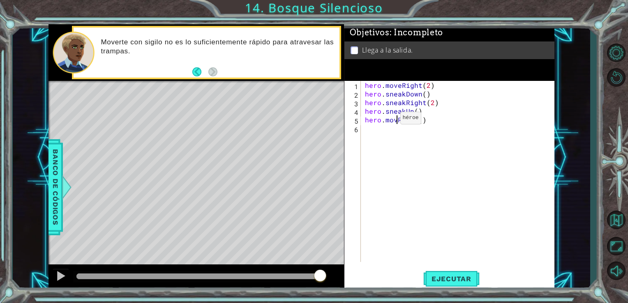
scroll to position [0, 2]
type textarea "hero.moveRight()"
click at [435, 274] on button "Ejecutar" at bounding box center [451, 278] width 56 height 21
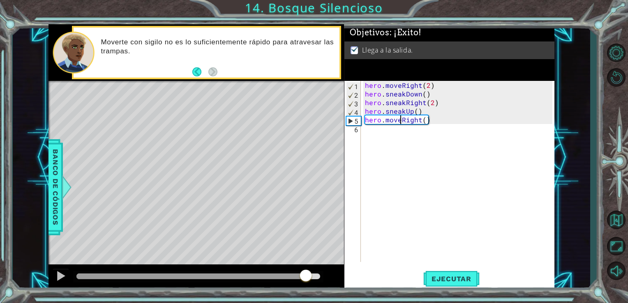
drag, startPoint x: 133, startPoint y: 279, endPoint x: 327, endPoint y: 282, distance: 194.4
click at [321, 279] on div at bounding box center [198, 277] width 244 height 6
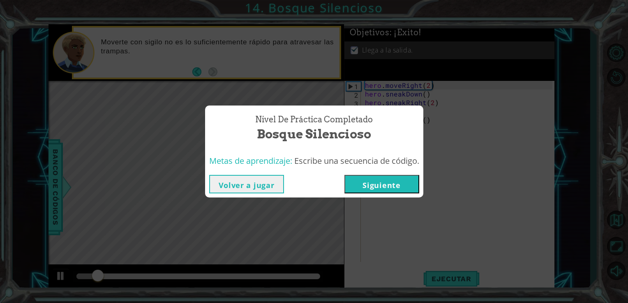
click at [392, 187] on button "Siguiente" at bounding box center [381, 184] width 75 height 18
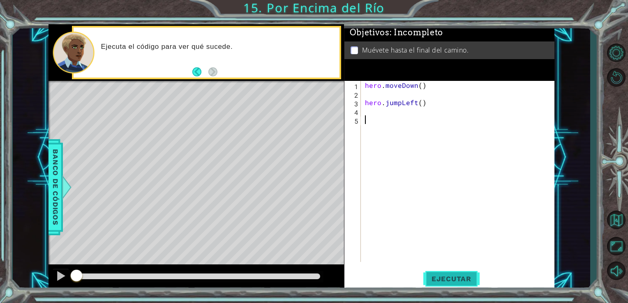
click at [436, 279] on span "Ejecutar" at bounding box center [451, 279] width 56 height 8
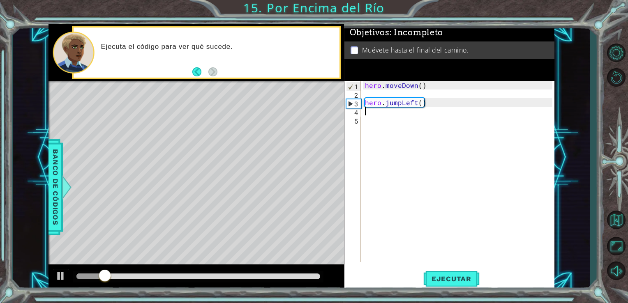
click at [385, 115] on div "hero . moveDown ( ) hero . jumpLeft ( )" at bounding box center [460, 180] width 194 height 198
type textarea "hero.moveLeft()"
click at [387, 125] on div "hero . moveDown ( ) hero . jumpLeft ( ) hero . moveLeft ( )" at bounding box center [460, 180] width 194 height 198
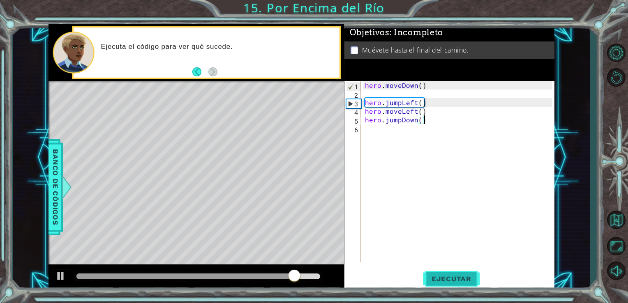
type textarea "hero.jumpDown()"
click at [449, 279] on span "Ejecutar" at bounding box center [451, 279] width 56 height 8
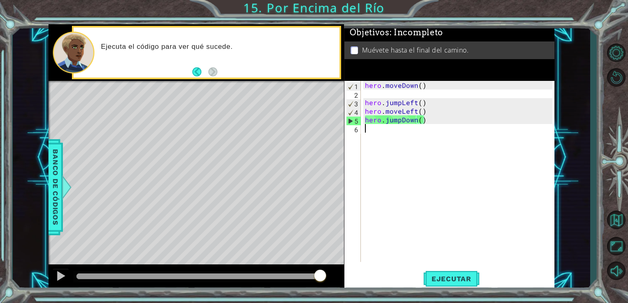
click at [383, 133] on div "hero . moveDown ( ) hero . jumpLeft ( ) hero . moveLeft ( ) hero . jumpDown ( )" at bounding box center [460, 180] width 194 height 198
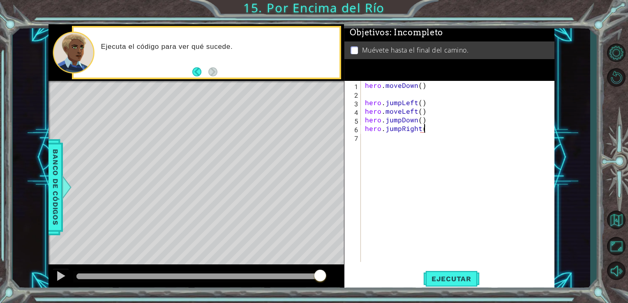
type textarea "hero.jumpRight()"
type textarea "hero.moveRight()"
click at [448, 272] on button "Ejecutar" at bounding box center [451, 278] width 56 height 21
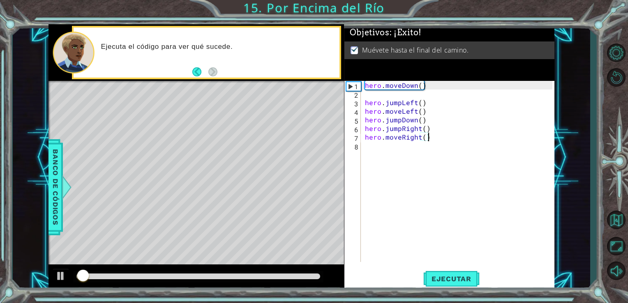
click at [283, 274] on div at bounding box center [198, 277] width 251 height 12
click at [291, 281] on div at bounding box center [198, 277] width 251 height 12
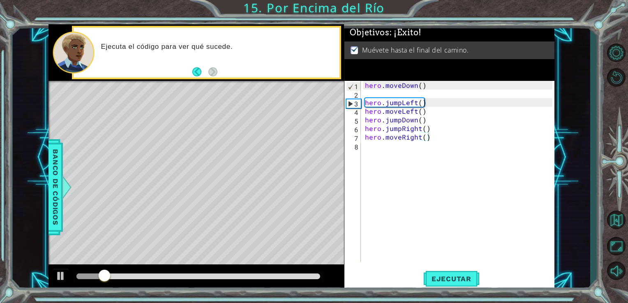
drag, startPoint x: 291, startPoint y: 281, endPoint x: 295, endPoint y: 281, distance: 4.5
click at [295, 281] on div at bounding box center [198, 277] width 251 height 12
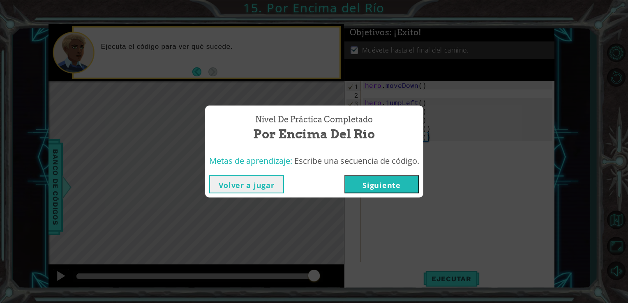
drag, startPoint x: 289, startPoint y: 276, endPoint x: 314, endPoint y: 277, distance: 24.7
click at [314, 277] on body "1 ההההההההההההההההההההההההההההההההההההההההההההההההההההההההההההההההההההההההההההה…" at bounding box center [314, 151] width 628 height 303
click at [360, 187] on button "Siguiente" at bounding box center [381, 184] width 75 height 18
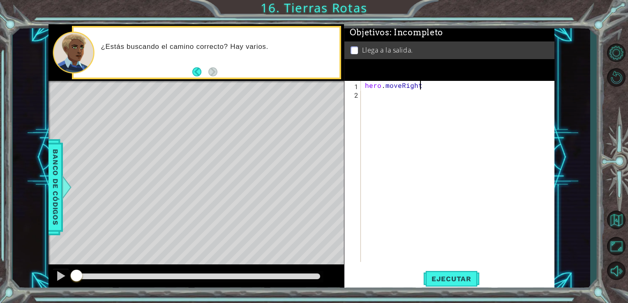
scroll to position [0, 3]
type textarea "hero.moveRight()"
type textarea "hero.jumpRight()"
click at [378, 108] on div "hero . moveRight ( ) hero . jumpRight ( )" at bounding box center [460, 180] width 194 height 198
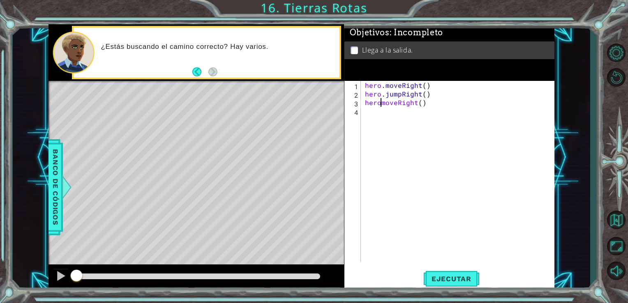
click at [381, 104] on div "hero . moveRight ( ) hero . jumpRight ( ) heromoveRight ( )" at bounding box center [460, 180] width 194 height 198
type textarea "hero.moveRight()"
click at [439, 274] on button "Ejecutar" at bounding box center [451, 278] width 56 height 21
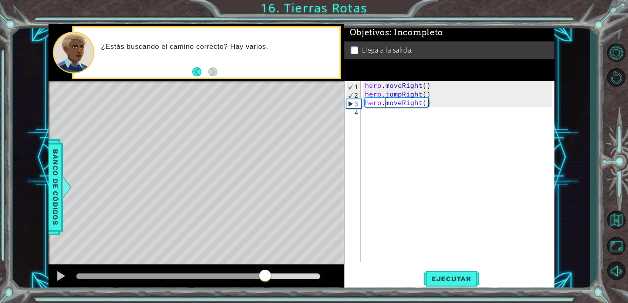
drag, startPoint x: 237, startPoint y: 277, endPoint x: 265, endPoint y: 280, distance: 28.5
click at [265, 279] on div at bounding box center [198, 277] width 244 height 6
click at [393, 118] on div "hero . moveRight ( ) hero . jumpRight ( ) hero . moveRight ( )" at bounding box center [460, 180] width 194 height 198
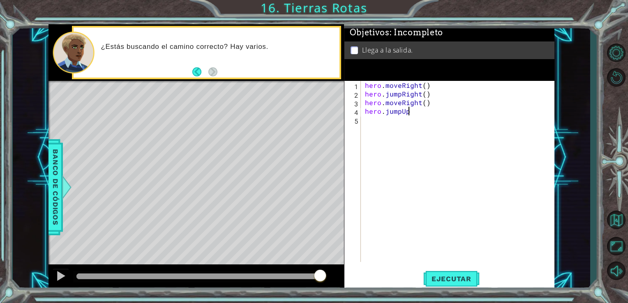
scroll to position [0, 2]
type textarea "hero.jumpUp()"
click at [394, 122] on div "hero . moveRight ( ) hero . jumpRight ( ) hero . moveRight ( ) hero . jumpUp ( )" at bounding box center [460, 180] width 194 height 198
type textarea "hero.moveUp()"
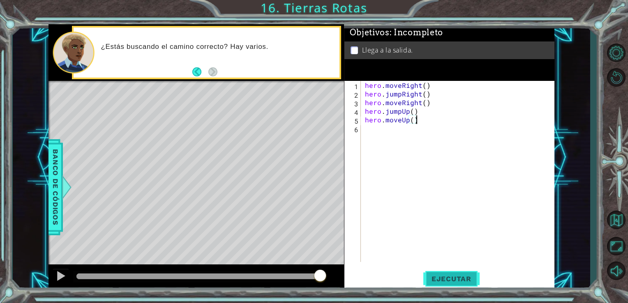
click at [439, 281] on span "Ejecutar" at bounding box center [451, 279] width 56 height 8
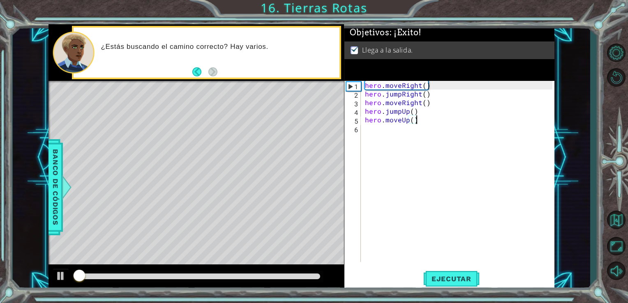
click at [312, 277] on div at bounding box center [198, 277] width 244 height 6
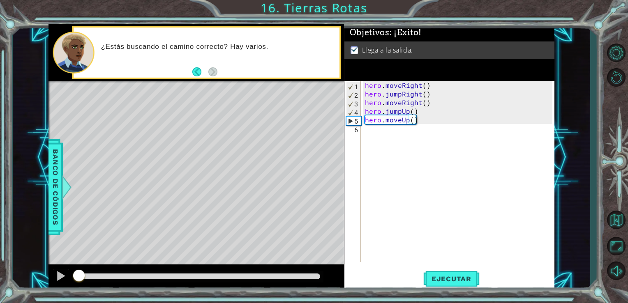
drag, startPoint x: 271, startPoint y: 280, endPoint x: 277, endPoint y: 277, distance: 6.6
click at [279, 278] on div at bounding box center [198, 277] width 251 height 12
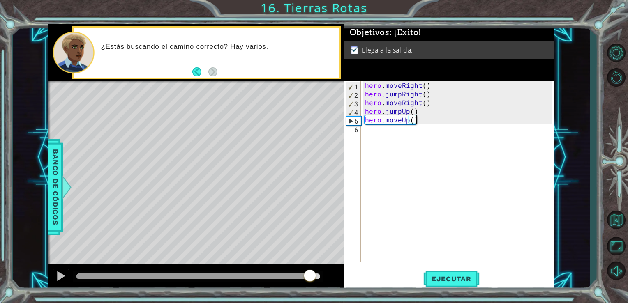
drag, startPoint x: 274, startPoint y: 276, endPoint x: 337, endPoint y: 277, distance: 63.3
click at [337, 277] on div at bounding box center [196, 278] width 296 height 26
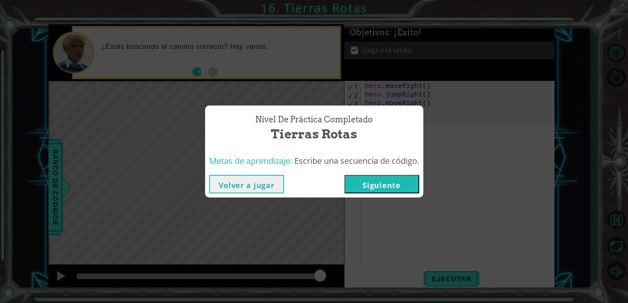
click at [394, 189] on button "Siguiente" at bounding box center [381, 184] width 75 height 18
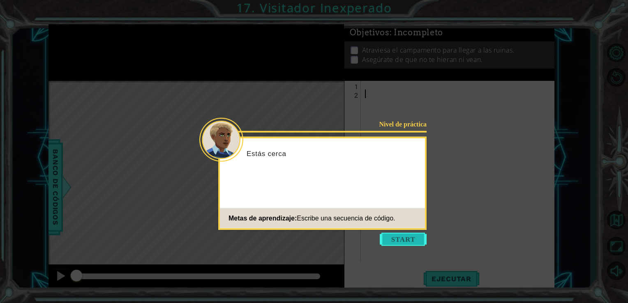
click at [392, 244] on button "Start" at bounding box center [403, 239] width 47 height 13
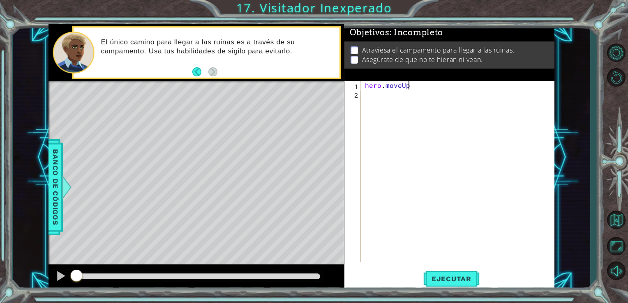
scroll to position [0, 2]
type textarea "hero.moveUp()"
type textarea "hero.jumpRight()"
click at [393, 116] on div "hero . moveUp ( ) hero . jumpRight ( )" at bounding box center [460, 180] width 194 height 198
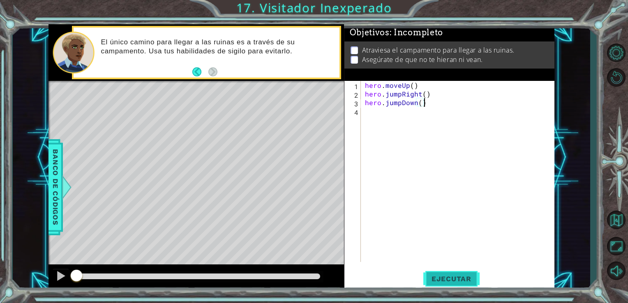
type textarea "hero.jumpDown()"
click at [461, 282] on span "Ejecutar" at bounding box center [451, 279] width 56 height 8
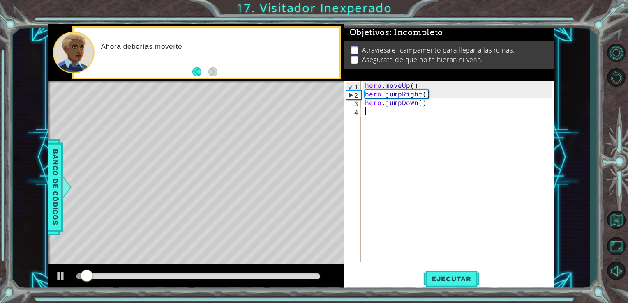
click at [393, 114] on div "hero . moveUp ( ) hero . jumpRight ( ) hero . jumpDown ( )" at bounding box center [460, 180] width 194 height 198
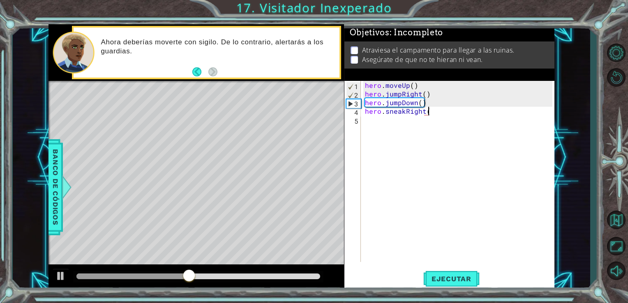
type textarea "hero.sneakRight()"
click at [394, 122] on div "hero . moveUp ( ) hero . jumpRight ( ) hero . jumpDown ( ) hero . sneakRight ( )" at bounding box center [460, 180] width 194 height 198
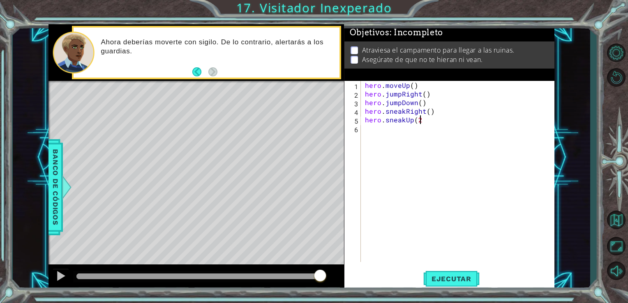
type textarea "hero.sneakUp(2)"
click at [393, 131] on div "hero . moveUp ( ) hero . jumpRight ( ) hero . jumpDown ( ) hero . sneakRight ( …" at bounding box center [460, 180] width 194 height 198
click at [409, 130] on div "hero . moveUp ( ) hero . jumpRight ( ) hero . jumpDown ( ) hero . sneakRight ( …" at bounding box center [460, 180] width 194 height 198
type textarea "hero.sneakLeft()"
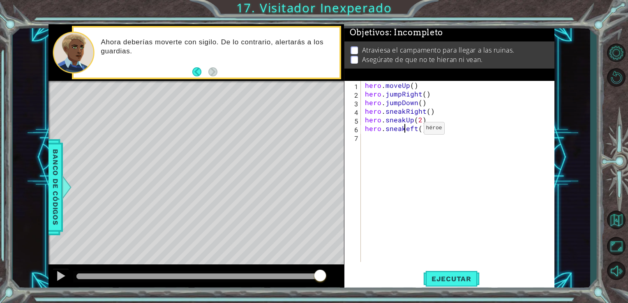
scroll to position [0, 3]
click at [443, 134] on div "hero . moveUp ( ) hero . jumpRight ( ) hero . jumpDown ( ) hero . sneakRight ( …" at bounding box center [460, 180] width 194 height 198
click at [424, 129] on div "hero . moveUp ( ) hero . jumpRight ( ) hero . jumpDown ( ) hero . sneakRight ( …" at bounding box center [460, 180] width 194 height 198
type textarea "hero.sneakLeft(2)"
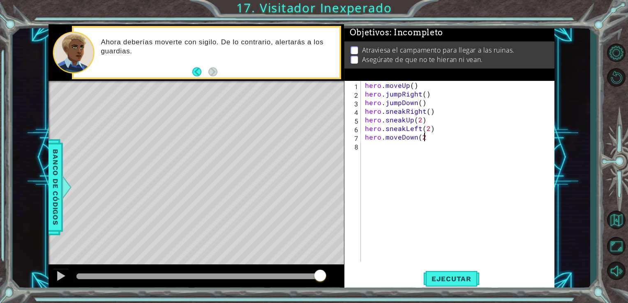
scroll to position [0, 3]
click at [460, 282] on span "Ejecutar" at bounding box center [451, 279] width 56 height 8
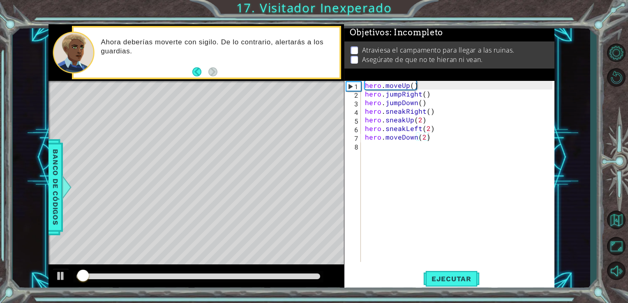
click at [314, 273] on div at bounding box center [196, 278] width 296 height 26
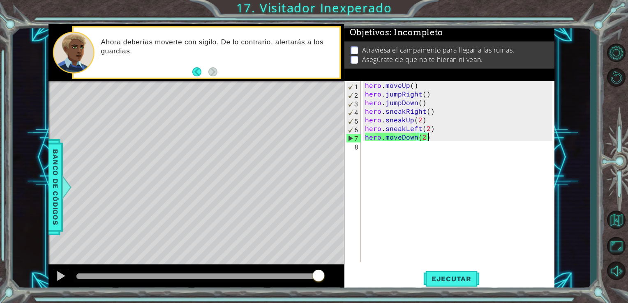
drag, startPoint x: 314, startPoint y: 277, endPoint x: 321, endPoint y: 278, distance: 7.9
click at [321, 278] on div at bounding box center [198, 277] width 244 height 6
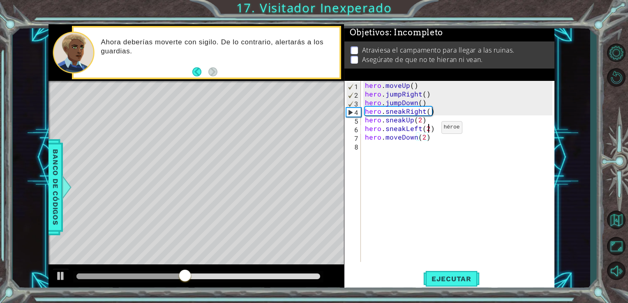
click at [427, 129] on div "hero . moveUp ( ) hero . jumpRight ( ) hero . jumpDown ( ) hero . sneakRight ( …" at bounding box center [460, 180] width 194 height 198
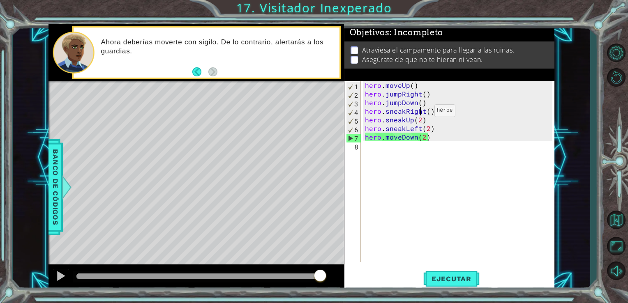
click at [420, 113] on div "hero . moveUp ( ) hero . jumpRight ( ) hero . jumpDown ( ) hero . sneakRight ( …" at bounding box center [460, 180] width 194 height 198
click at [423, 113] on div "hero . moveUp ( ) hero . jumpRight ( ) hero . jumpDown ( ) hero . sneakRight ( …" at bounding box center [460, 180] width 194 height 198
drag, startPoint x: 419, startPoint y: 131, endPoint x: 406, endPoint y: 127, distance: 13.6
click at [406, 127] on div "hero . moveUp ( ) hero . jumpRight ( ) hero . jumpDown ( ) hero . sneakRight ( …" at bounding box center [460, 180] width 194 height 198
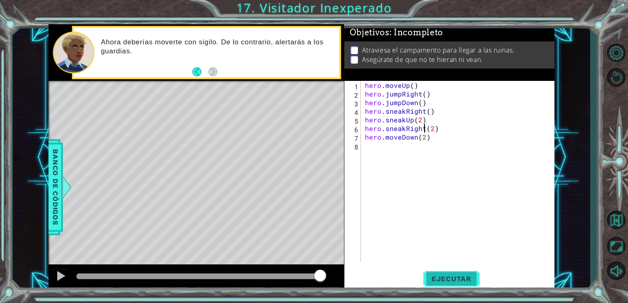
click at [456, 277] on span "Ejecutar" at bounding box center [451, 279] width 56 height 8
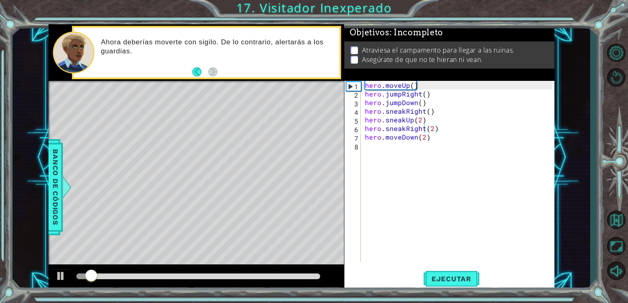
drag, startPoint x: 303, startPoint y: 279, endPoint x: 311, endPoint y: 279, distance: 8.6
click at [311, 279] on div at bounding box center [198, 277] width 251 height 12
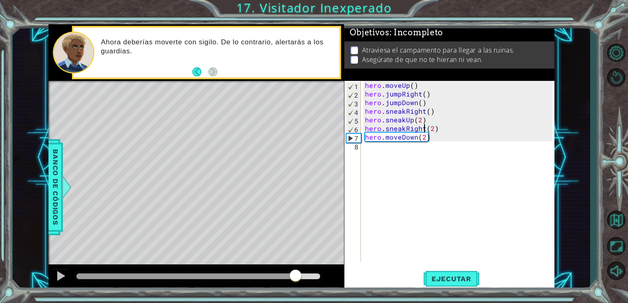
drag, startPoint x: 287, startPoint y: 274, endPoint x: 294, endPoint y: 274, distance: 7.4
click at [294, 274] on div at bounding box center [198, 277] width 244 height 6
click at [399, 137] on div "hero . moveUp ( ) hero . jumpRight ( ) hero . jumpDown ( ) hero . sneakRight ( …" at bounding box center [460, 180] width 194 height 198
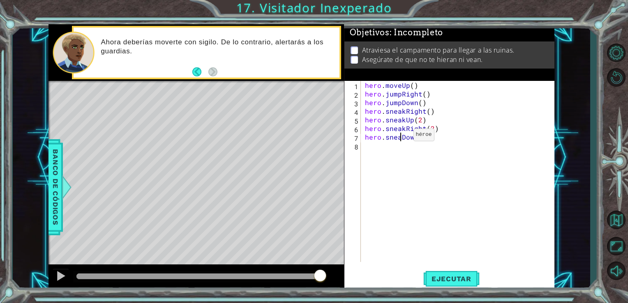
scroll to position [0, 2]
type textarea "hero.sneakDown(2)"
click at [452, 282] on span "Ejecutar" at bounding box center [451, 279] width 56 height 8
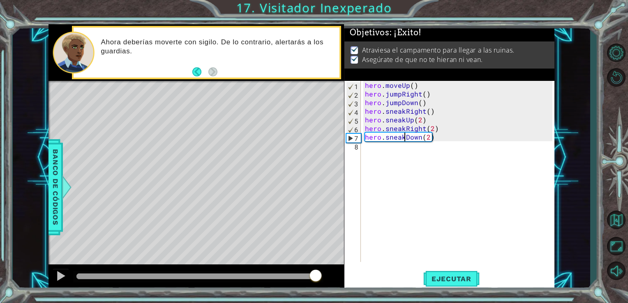
drag, startPoint x: 276, startPoint y: 278, endPoint x: 318, endPoint y: 277, distance: 41.9
click at [318, 277] on div at bounding box center [198, 277] width 244 height 6
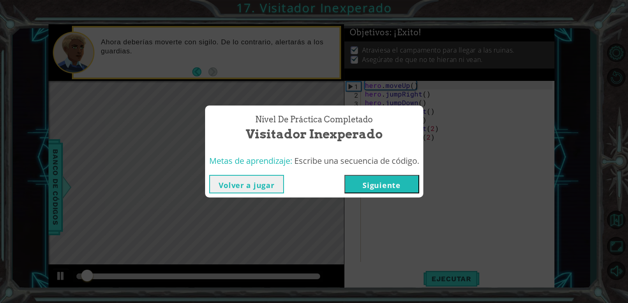
click at [397, 193] on button "Siguiente" at bounding box center [381, 184] width 75 height 18
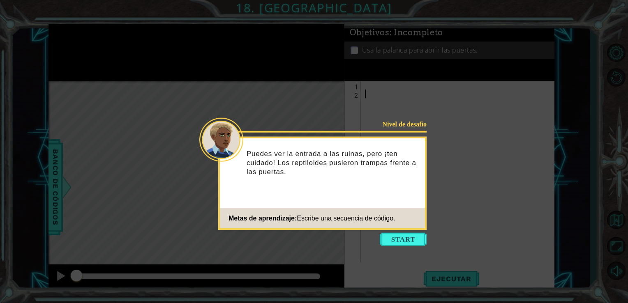
click at [400, 242] on button "Start" at bounding box center [403, 239] width 47 height 13
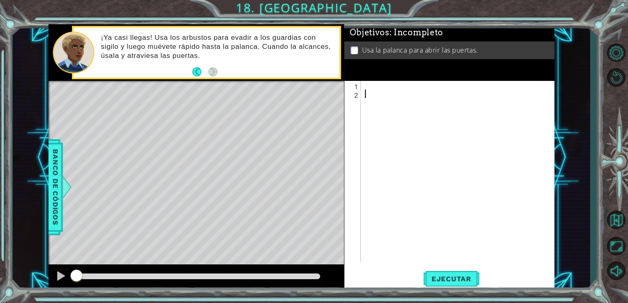
click at [373, 87] on div at bounding box center [460, 180] width 194 height 198
type textarea "a"
type textarea "hero.moveRight()"
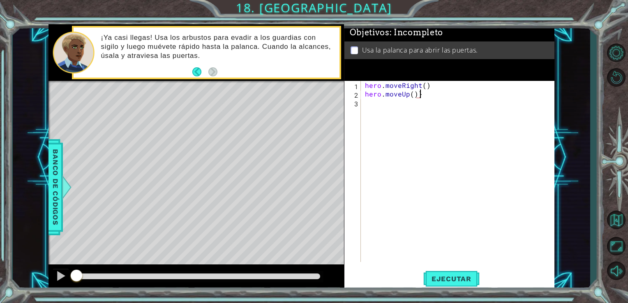
type textarea "hero.moveUp()"
click at [411, 97] on div "hero . moveRight ( ) hero . moveUp ( ) hero ." at bounding box center [460, 180] width 194 height 198
type textarea "hero.moveUp(2)"
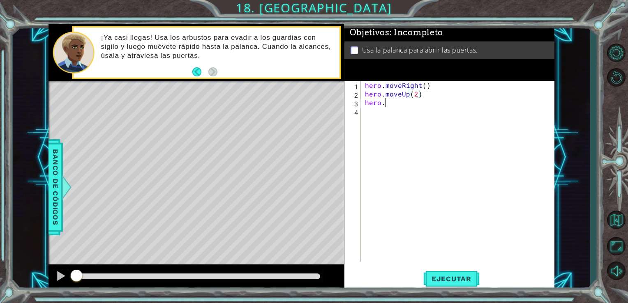
click at [388, 103] on div "hero . moveRight ( ) hero . moveUp ( 2 ) hero ." at bounding box center [460, 180] width 194 height 198
type textarea "hero.moveRIght()"
click at [406, 104] on div "hero . moveRight ( ) hero . moveUp ( 2 ) hero . moveRIght ( )" at bounding box center [460, 180] width 194 height 198
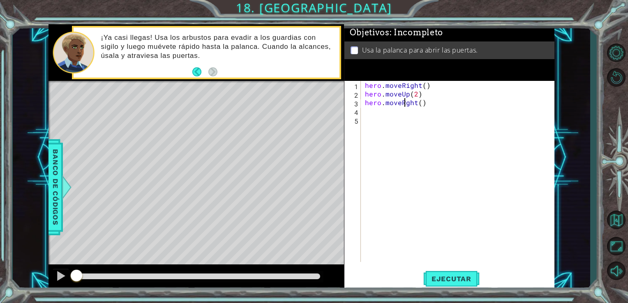
type textarea "hero.moveRight()"
click at [367, 113] on div "hero . moveRight ( ) hero . moveUp ( 2 ) hero . moveRight ( )" at bounding box center [460, 180] width 194 height 198
click at [403, 104] on div "hero . moveRight ( ) hero . moveUp ( 2 ) hero . moveRight ( ) hero ." at bounding box center [460, 180] width 194 height 198
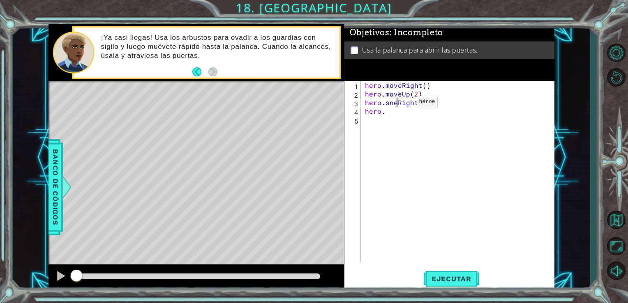
scroll to position [0, 2]
type textarea "hero.sneakRight()"
click at [392, 119] on div "hero . moveRight ( ) hero . moveUp ( 2 ) hero . sneakRight ( ) hero ." at bounding box center [460, 180] width 194 height 198
click at [390, 113] on div "hero . moveRight ( ) hero . moveUp ( 2 ) hero . sneakRight ( ) hero ." at bounding box center [460, 180] width 194 height 198
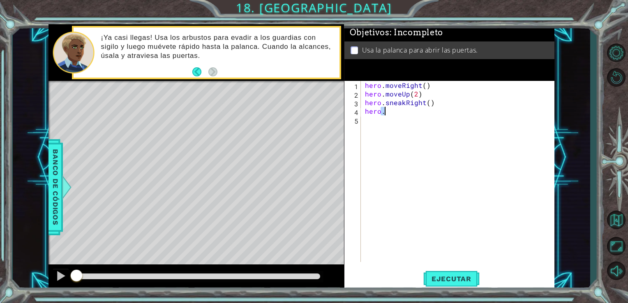
click at [390, 113] on div "hero . moveRight ( ) hero . moveUp ( 2 ) hero . sneakRight ( ) hero ." at bounding box center [460, 180] width 194 height 198
type textarea "hero.sneakUp()"
click at [443, 274] on button "Ejecutar" at bounding box center [451, 278] width 56 height 21
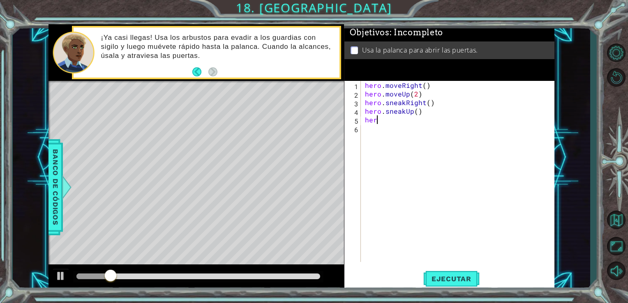
scroll to position [0, 0]
type textarea "h"
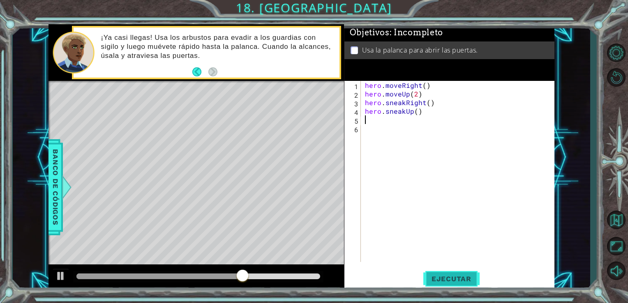
click at [449, 281] on span "Ejecutar" at bounding box center [451, 279] width 56 height 8
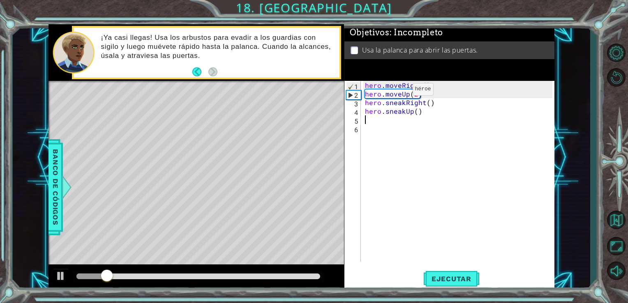
click at [394, 94] on div "hero . moveRight ( ) hero . moveUp ( 2 ) hero . sneakRight ( ) hero . sneakUp (…" at bounding box center [460, 180] width 194 height 198
click at [451, 273] on button "Ejecutar" at bounding box center [451, 278] width 56 height 21
click at [387, 94] on div "hero . moveRight ( ) hero . msneaUp ( 2 ) hero . sneakRight ( ) hero . sneakUp …" at bounding box center [460, 180] width 194 height 198
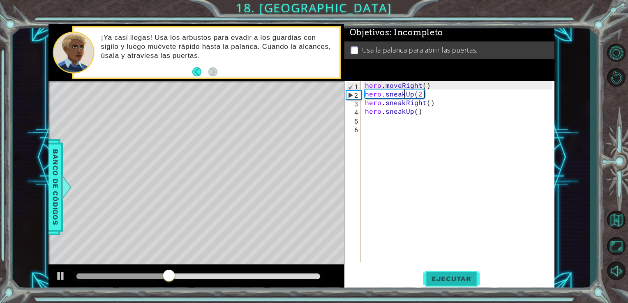
type textarea "hero.sneakUp(2)"
click at [442, 289] on div "hero.sneakUp(2) 1 2 3 4 5 6 hero . moveRight ( ) hero . sneakUp ( 2 ) hero . sn…" at bounding box center [449, 186] width 210 height 210
click at [437, 281] on span "Ejecutar" at bounding box center [451, 279] width 56 height 8
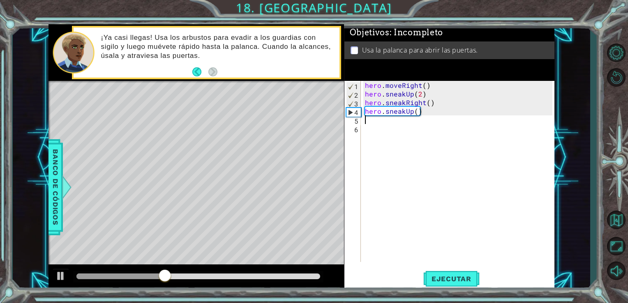
click at [379, 124] on div "hero . moveRight ( ) hero . sneakUp ( 2 ) hero . sneakRight ( ) hero . sneakUp …" at bounding box center [460, 180] width 194 height 198
type textarea "hero.moveRight(3)"
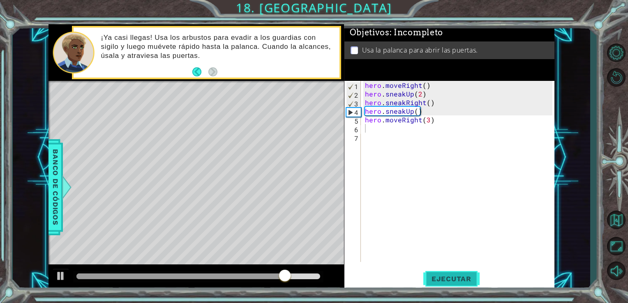
click at [447, 279] on span "Ejecutar" at bounding box center [451, 279] width 56 height 8
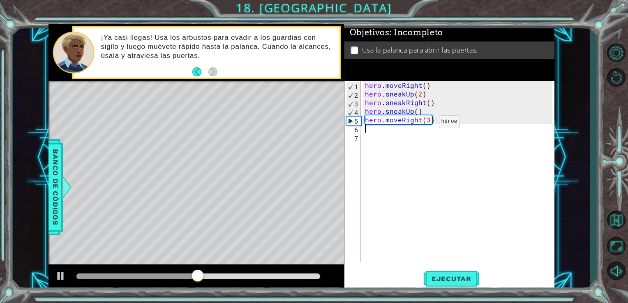
click at [424, 124] on div "hero . moveRight ( ) hero . sneakUp ( 2 ) hero . sneakRight ( ) hero . sneakUp …" at bounding box center [460, 180] width 194 height 198
type textarea "hero.moveRight(2)"
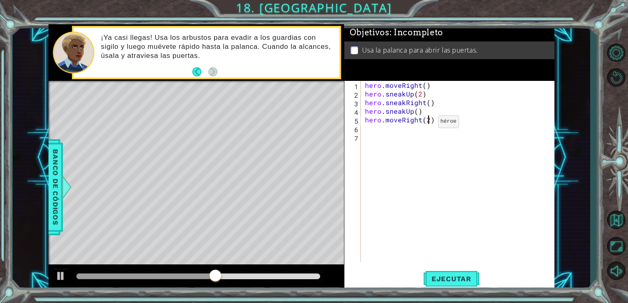
scroll to position [0, 3]
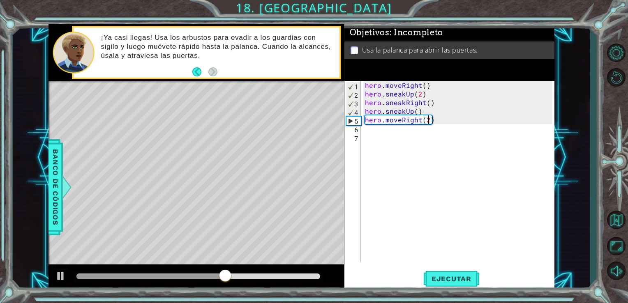
click at [378, 131] on div "hero . moveRight ( ) hero . sneakUp ( 2 ) hero . sneakRight ( ) hero . sneakUp …" at bounding box center [460, 180] width 194 height 198
type textarea "hero.moveDown()"
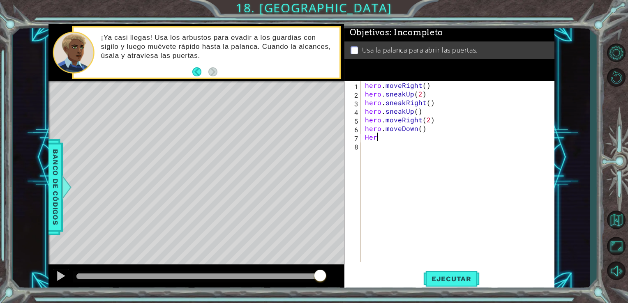
scroll to position [0, 0]
type textarea "H"
type textarea "hero.jumpDown()"
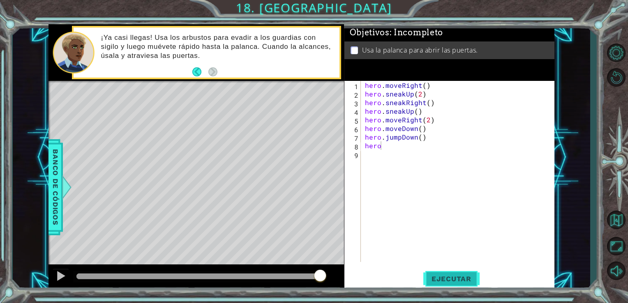
click at [450, 280] on span "Ejecutar" at bounding box center [451, 279] width 56 height 8
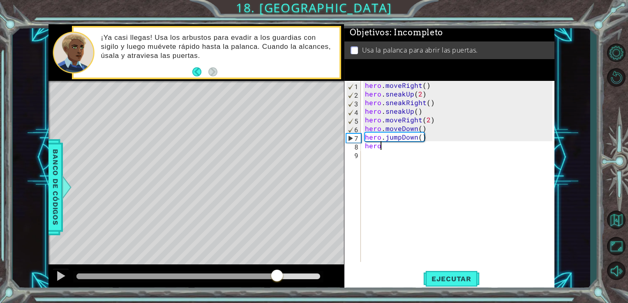
drag, startPoint x: 216, startPoint y: 274, endPoint x: 280, endPoint y: 278, distance: 63.9
click at [280, 278] on div at bounding box center [198, 277] width 244 height 6
click at [263, 274] on div at bounding box center [181, 277] width 210 height 6
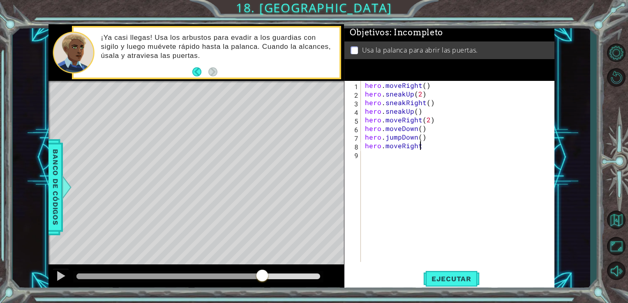
scroll to position [0, 3]
type textarea "hero.moveRight(2)"
click at [436, 153] on div "hero . moveRight ( ) hero . sneakUp ( 2 ) hero . sneakRight ( ) hero . sneakUp …" at bounding box center [462, 180] width 190 height 198
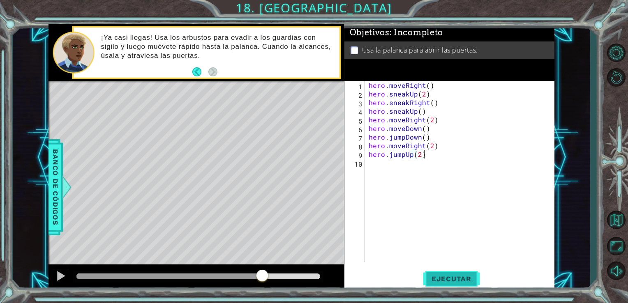
type textarea "hero.jumpUp(2)"
click at [451, 275] on button "Ejecutar" at bounding box center [451, 278] width 56 height 21
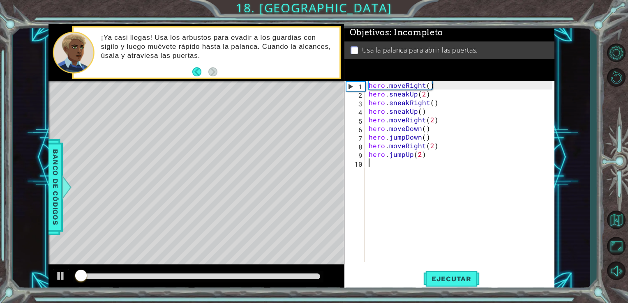
click at [409, 163] on div "hero . moveRight ( ) hero . sneakUp ( 2 ) hero . sneakRight ( ) hero . sneakUp …" at bounding box center [462, 180] width 190 height 198
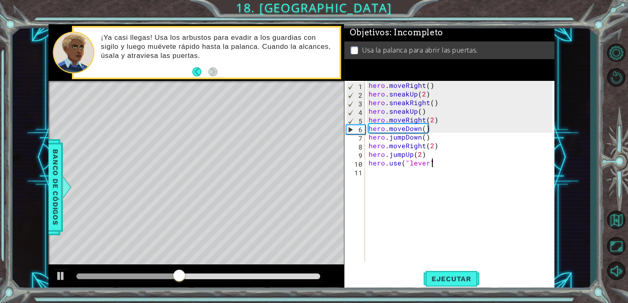
scroll to position [0, 3]
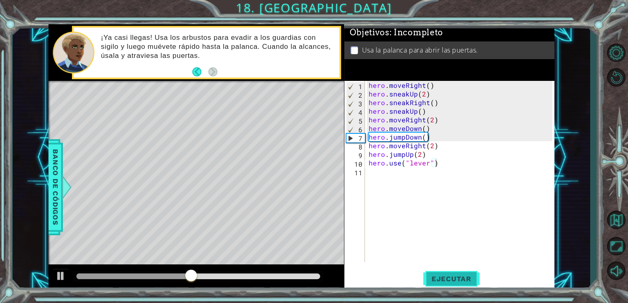
click at [445, 273] on button "Ejecutar" at bounding box center [451, 278] width 56 height 21
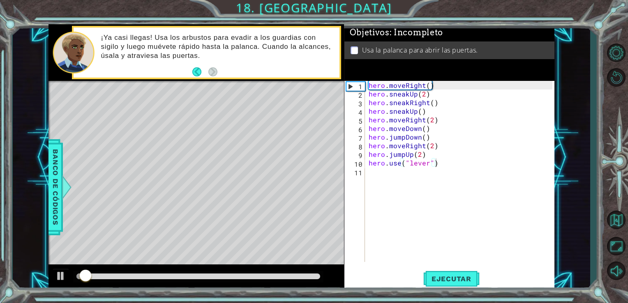
drag, startPoint x: 269, startPoint y: 270, endPoint x: 284, endPoint y: 274, distance: 15.2
click at [284, 274] on div at bounding box center [196, 278] width 296 height 26
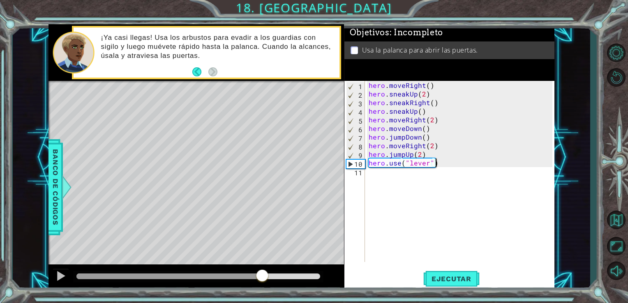
drag, startPoint x: 277, startPoint y: 275, endPoint x: 263, endPoint y: 276, distance: 13.6
click at [263, 276] on div at bounding box center [198, 277] width 244 height 6
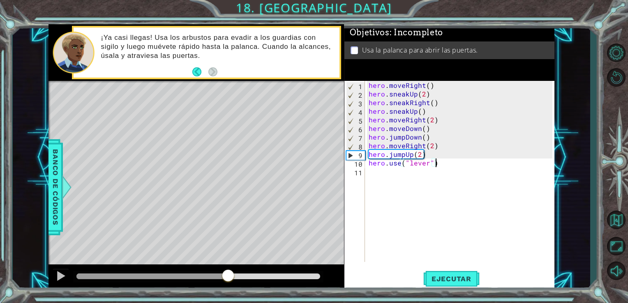
drag, startPoint x: 263, startPoint y: 276, endPoint x: 228, endPoint y: 275, distance: 35.0
click at [228, 275] on div at bounding box center [228, 276] width 15 height 15
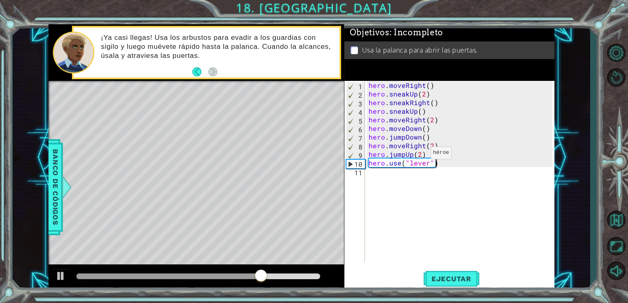
click at [420, 155] on div "hero . moveRight ( ) hero . sneakUp ( 2 ) hero . sneakRight ( ) hero . sneakUp …" at bounding box center [462, 180] width 190 height 198
type textarea "hero.jumpUp()"
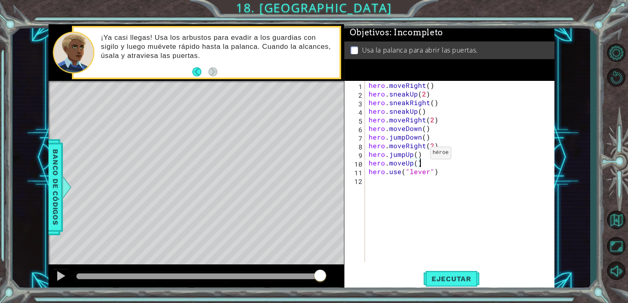
scroll to position [0, 2]
type textarea "hero.moveUp()"
click at [434, 285] on button "Ejecutar" at bounding box center [451, 278] width 56 height 21
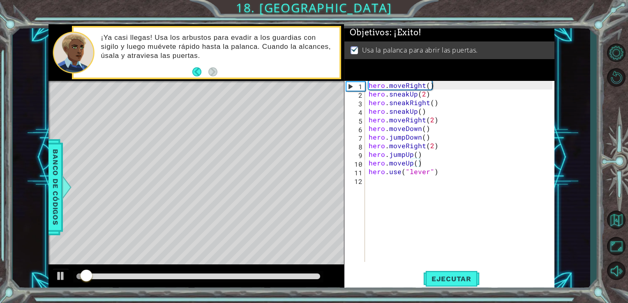
drag, startPoint x: 268, startPoint y: 280, endPoint x: 327, endPoint y: 278, distance: 59.2
click at [327, 278] on div at bounding box center [196, 278] width 296 height 26
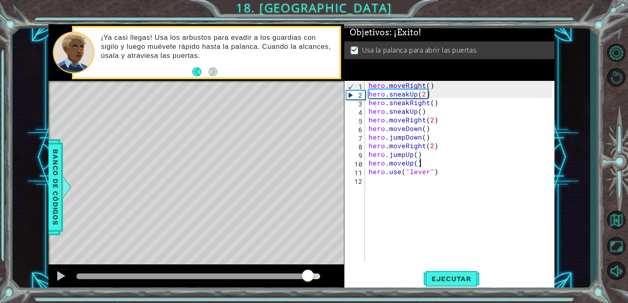
click at [307, 277] on div at bounding box center [198, 277] width 244 height 6
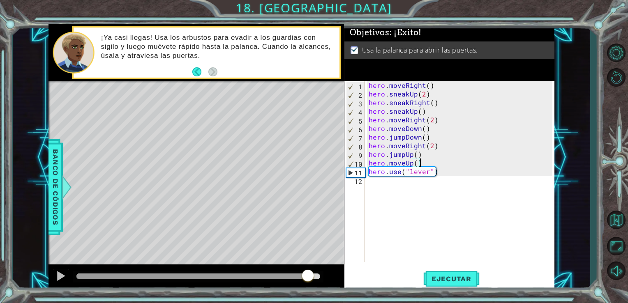
click at [417, 188] on div "hero . moveRight ( ) hero . sneakUp ( 2 ) hero . sneakRight ( ) hero . sneakUp …" at bounding box center [462, 180] width 190 height 198
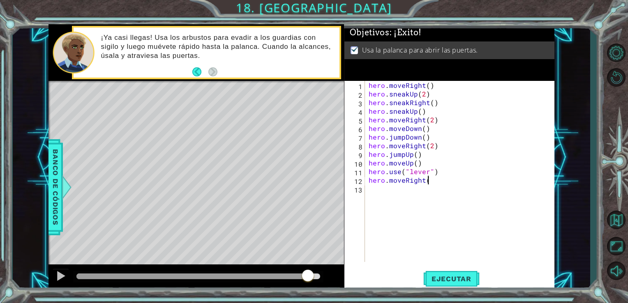
scroll to position [0, 3]
type textarea "hero.moveRight()"
click at [452, 279] on span "Ejecutar" at bounding box center [451, 279] width 56 height 8
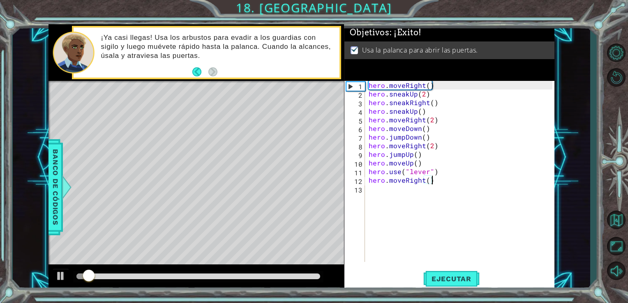
click at [315, 276] on div at bounding box center [198, 277] width 244 height 6
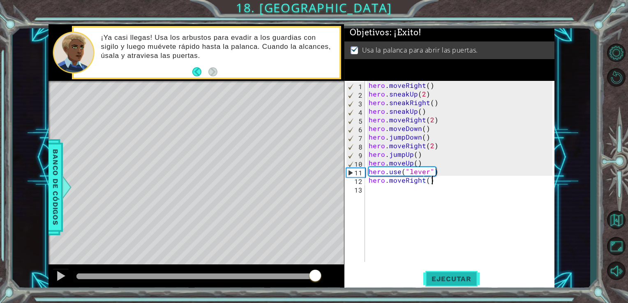
click at [438, 285] on button "Ejecutar" at bounding box center [451, 278] width 56 height 21
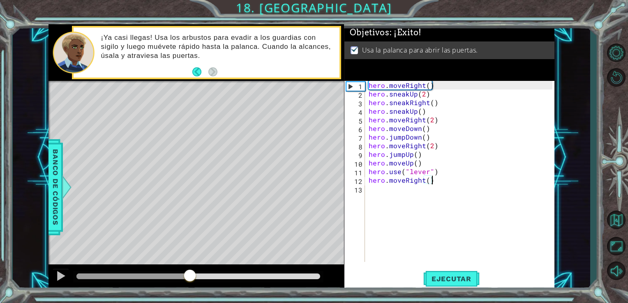
click at [189, 274] on div at bounding box center [198, 277] width 244 height 6
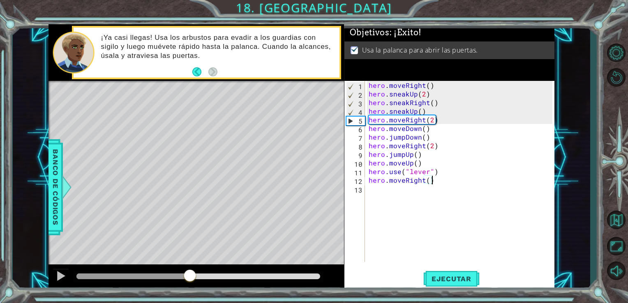
click at [230, 275] on div at bounding box center [198, 277] width 244 height 6
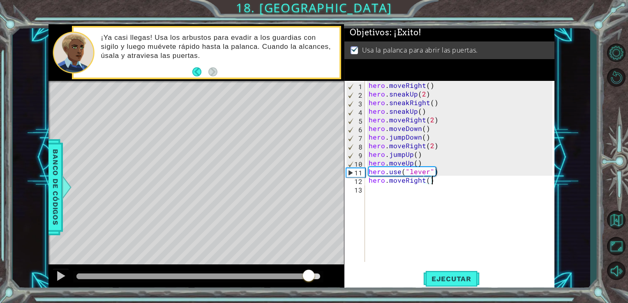
drag, startPoint x: 236, startPoint y: 274, endPoint x: 310, endPoint y: 270, distance: 74.1
click at [310, 270] on div at bounding box center [308, 276] width 15 height 15
click at [302, 279] on div at bounding box center [192, 277] width 233 height 6
click at [59, 275] on div at bounding box center [60, 276] width 11 height 11
